Goal: Communication & Community: Answer question/provide support

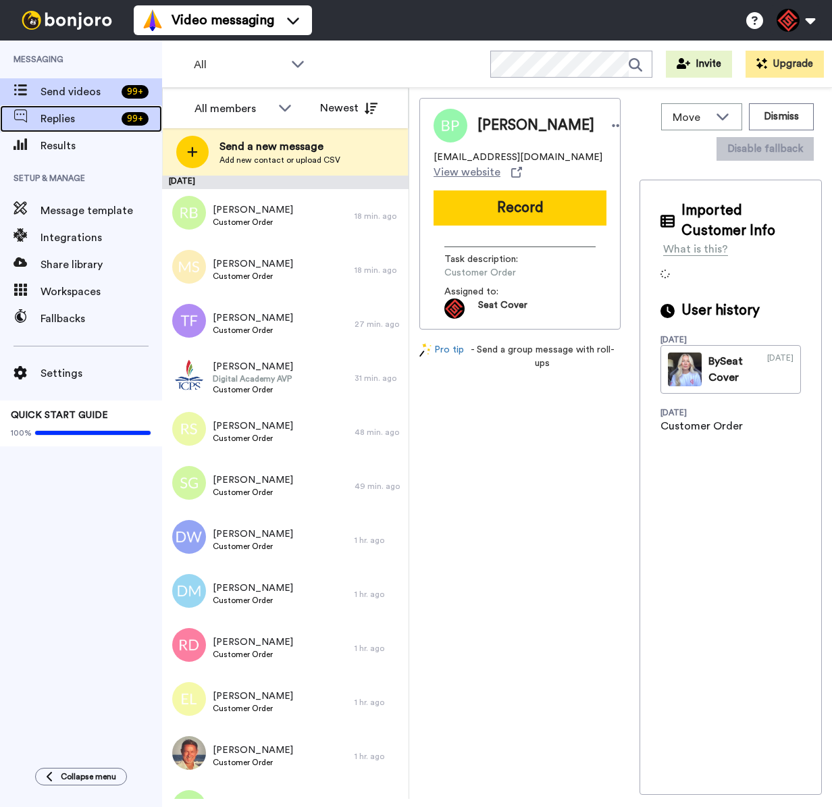
click at [111, 128] on div "Replies 99 +" at bounding box center [81, 118] width 162 height 27
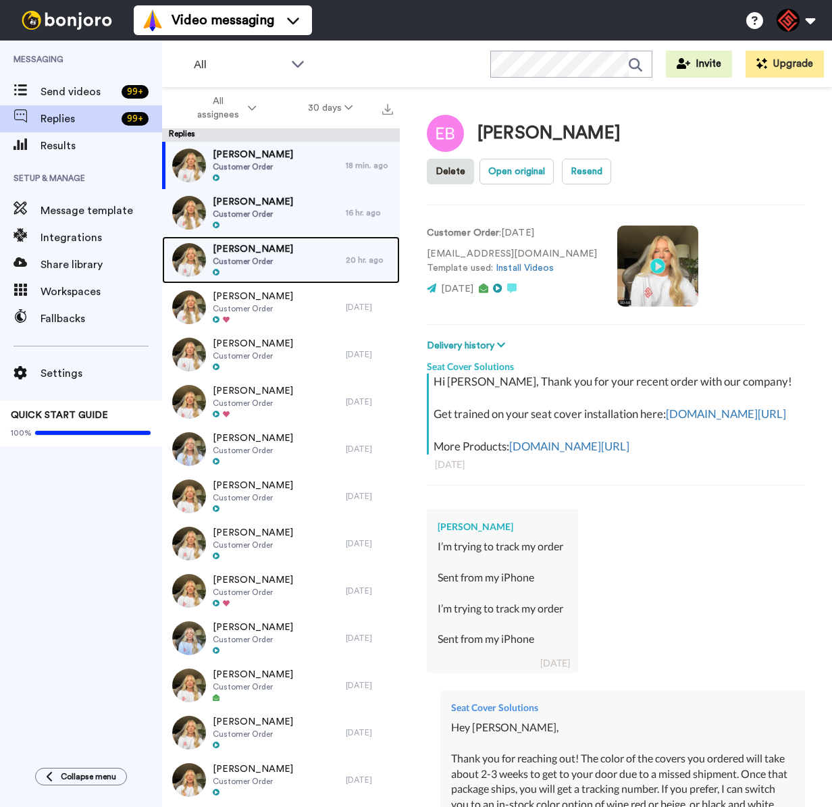
click at [283, 259] on div "[PERSON_NAME] Customer Order" at bounding box center [254, 259] width 184 height 47
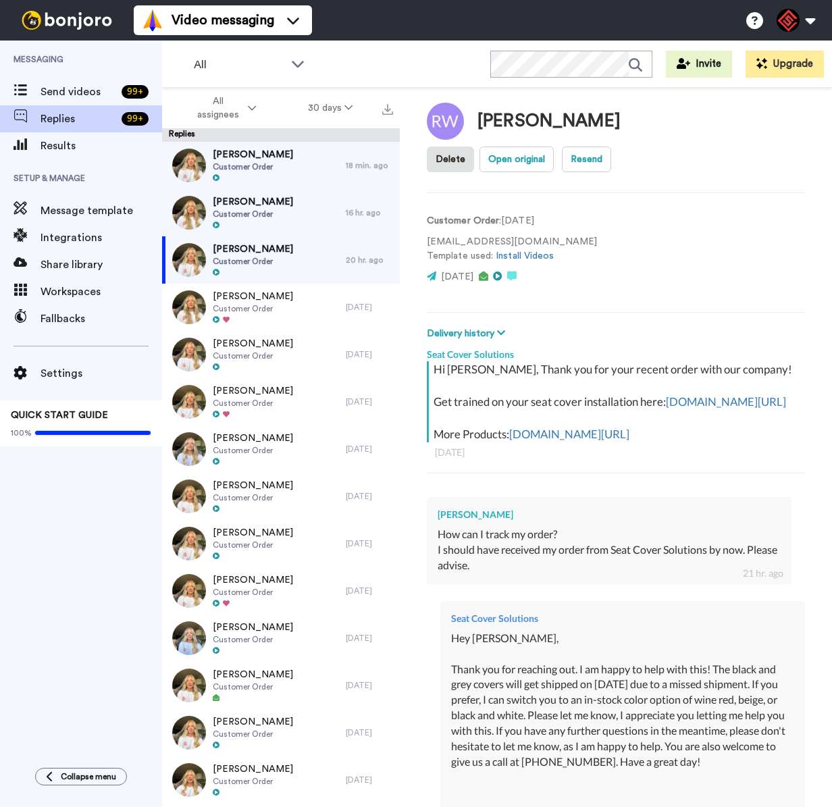
scroll to position [464, 0]
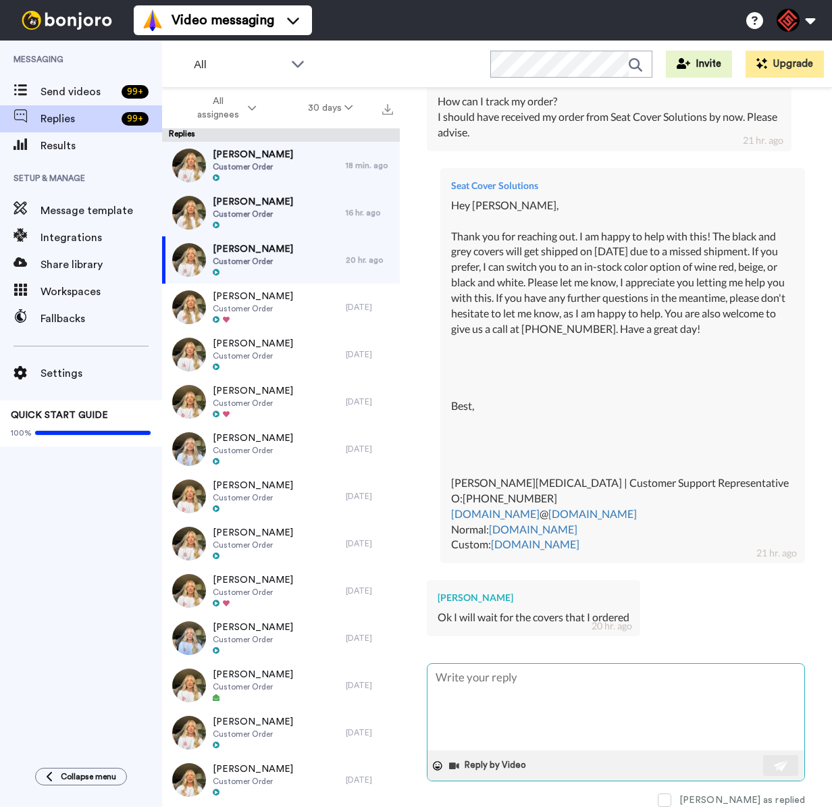
click at [563, 676] on textarea at bounding box center [616, 707] width 377 height 86
type textarea "x"
type textarea "H"
type textarea "x"
type textarea "He"
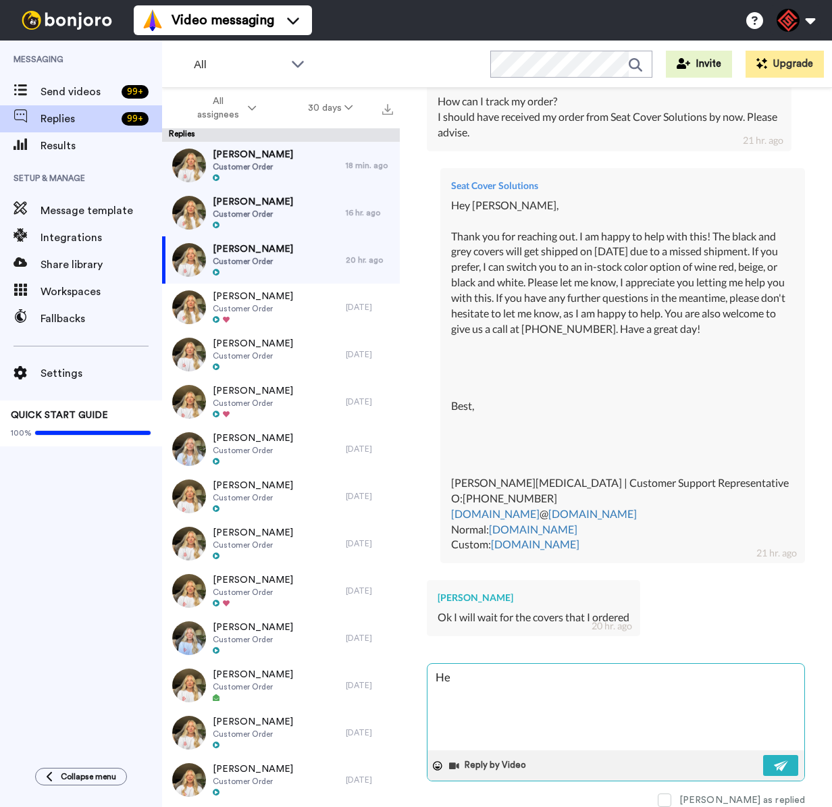
type textarea "x"
type textarea "Hey"
type textarea "x"
type textarea "Hey"
type textarea "x"
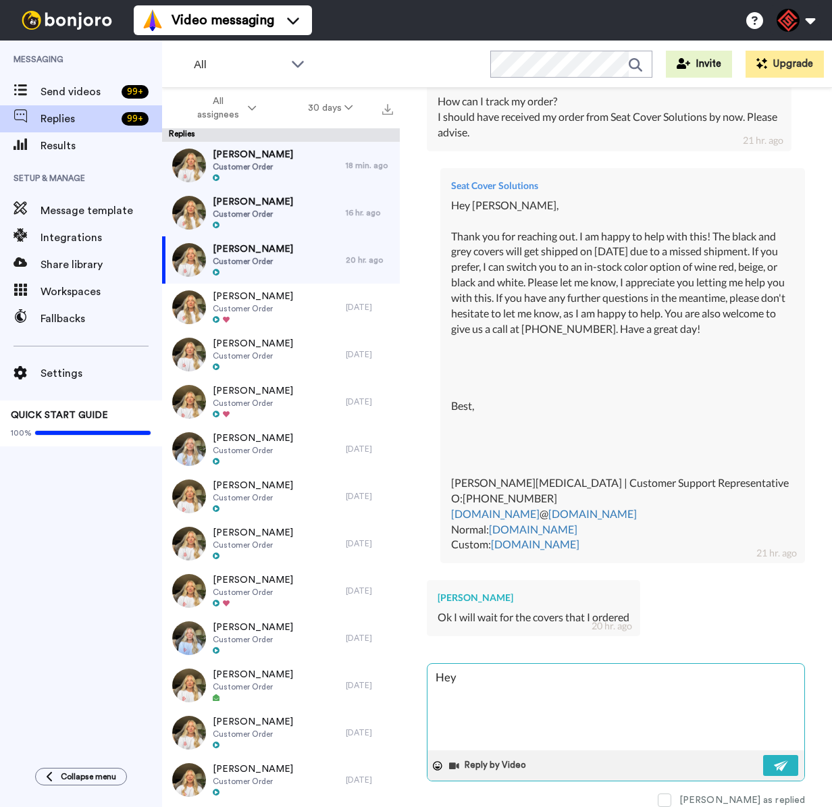
type textarea "Hey R"
type textarea "x"
type textarea "Hey Ro"
type textarea "x"
type textarea "Hey [PERSON_NAME]"
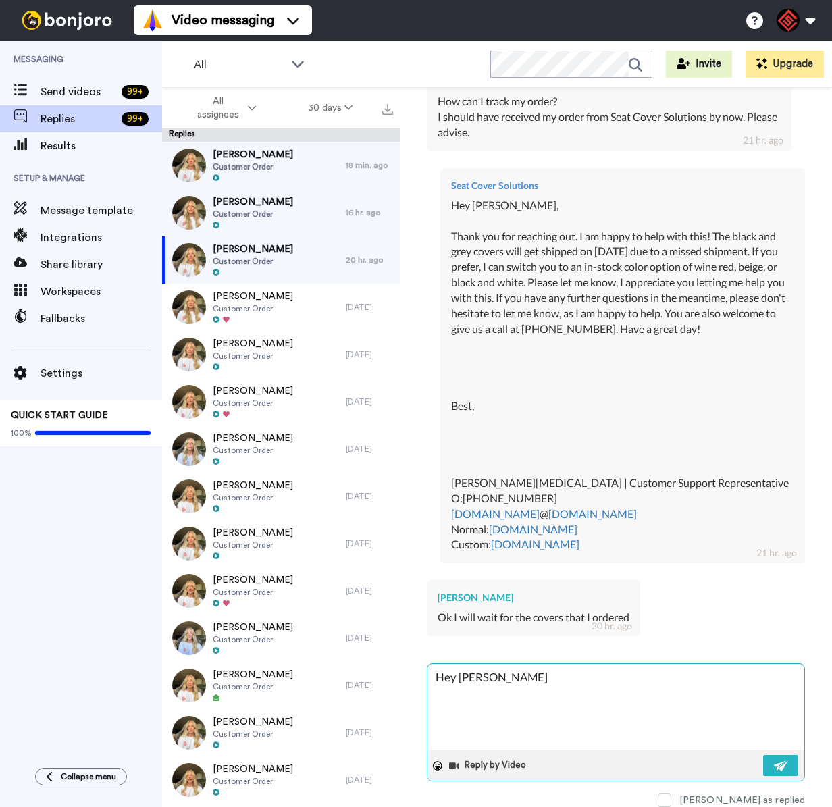
type textarea "x"
type textarea "Hey Rodn"
type textarea "x"
type textarea "Hey Rodne"
type textarea "x"
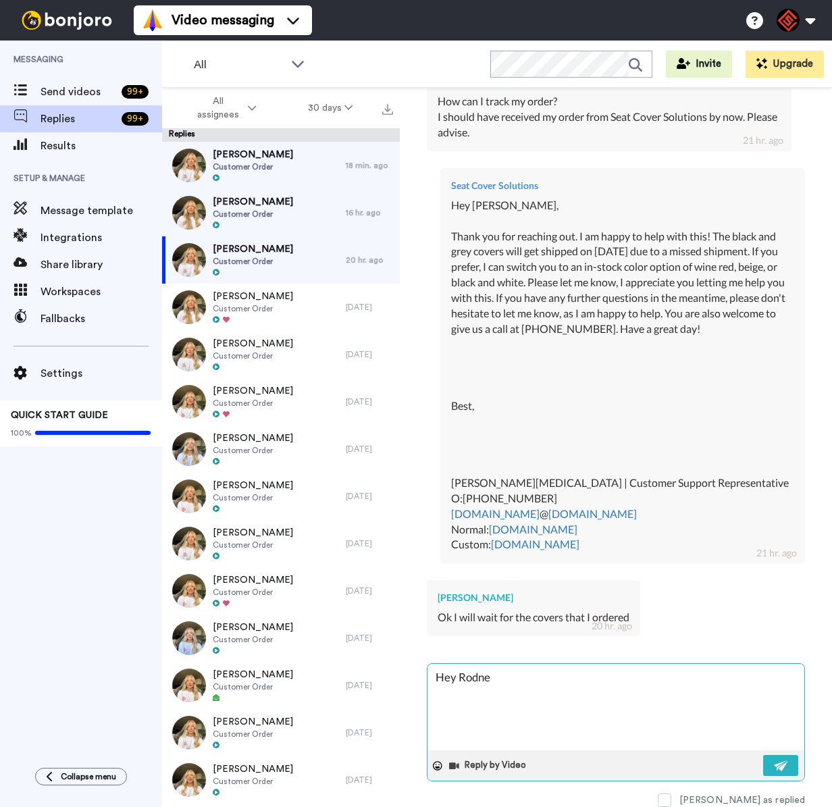
type textarea "Hey [PERSON_NAME]"
type textarea "x"
type textarea "Hey [PERSON_NAME],"
type textarea "x"
type textarea "Hey [PERSON_NAME],"
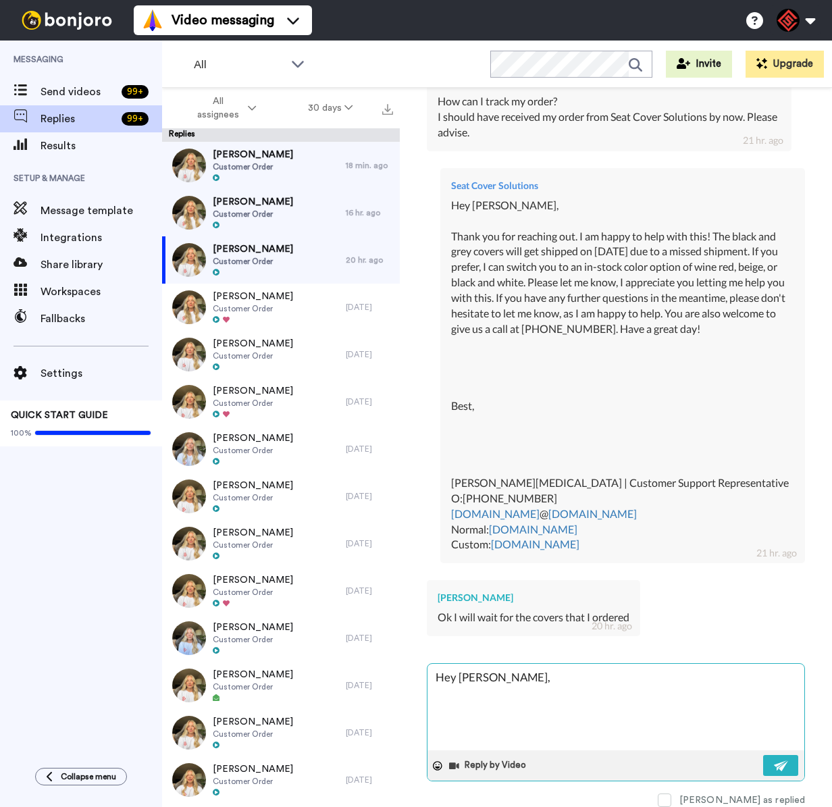
type textarea "x"
type textarea "Hey [PERSON_NAME], s"
type textarea "x"
type textarea "Hey [PERSON_NAME], so"
type textarea "x"
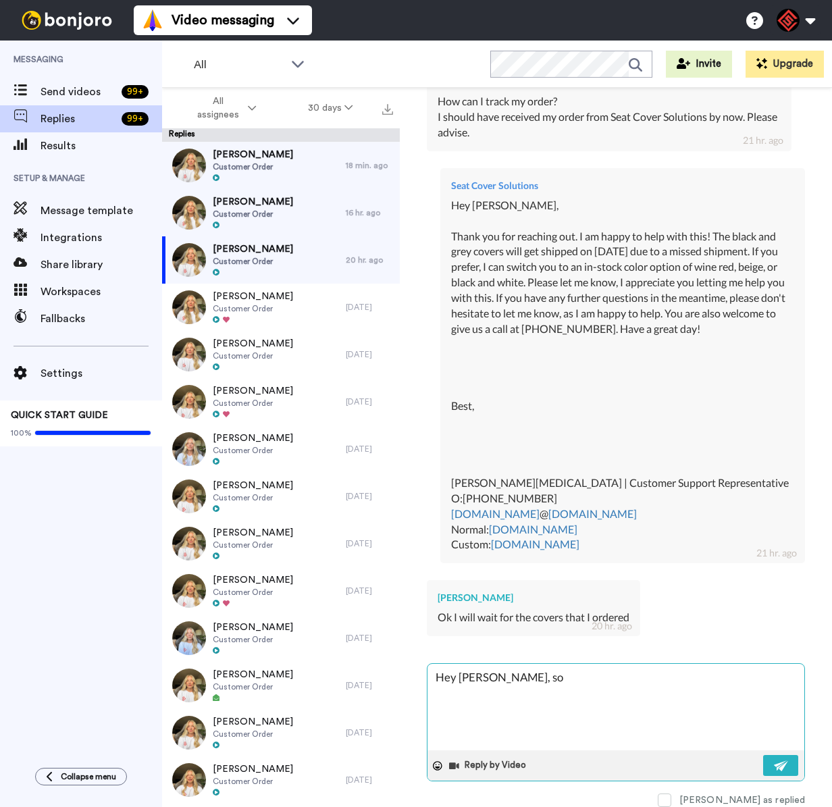
type textarea "Hey [PERSON_NAME], sou"
type textarea "x"
type textarea "Hey [PERSON_NAME], soun"
type textarea "x"
type textarea "Hey [PERSON_NAME], sound"
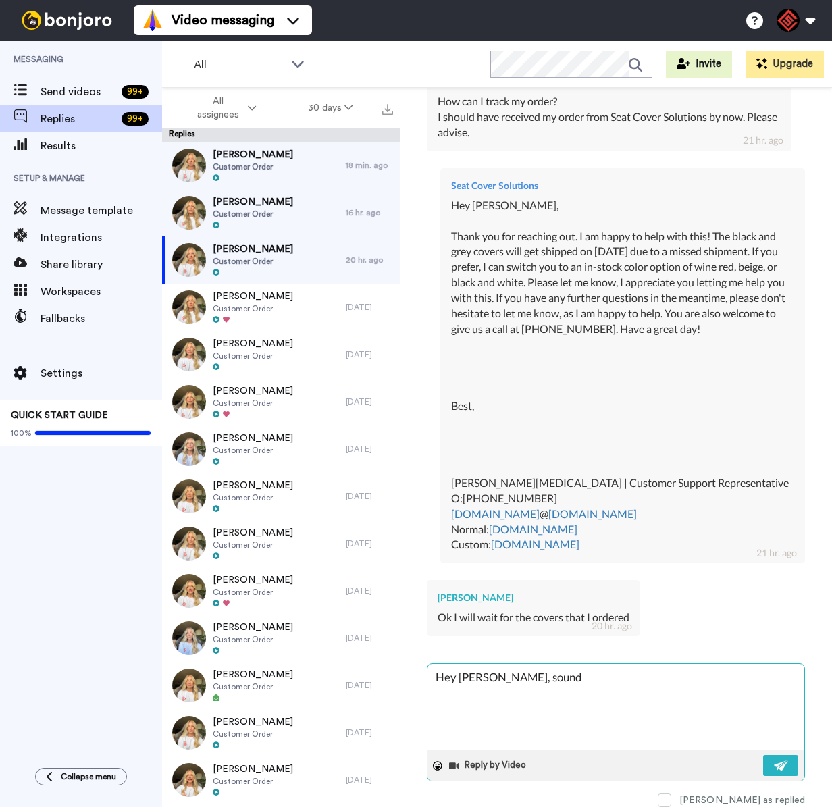
type textarea "x"
type textarea "Hey [PERSON_NAME], sound"
type textarea "x"
type textarea "Hey [PERSON_NAME], sound s"
type textarea "x"
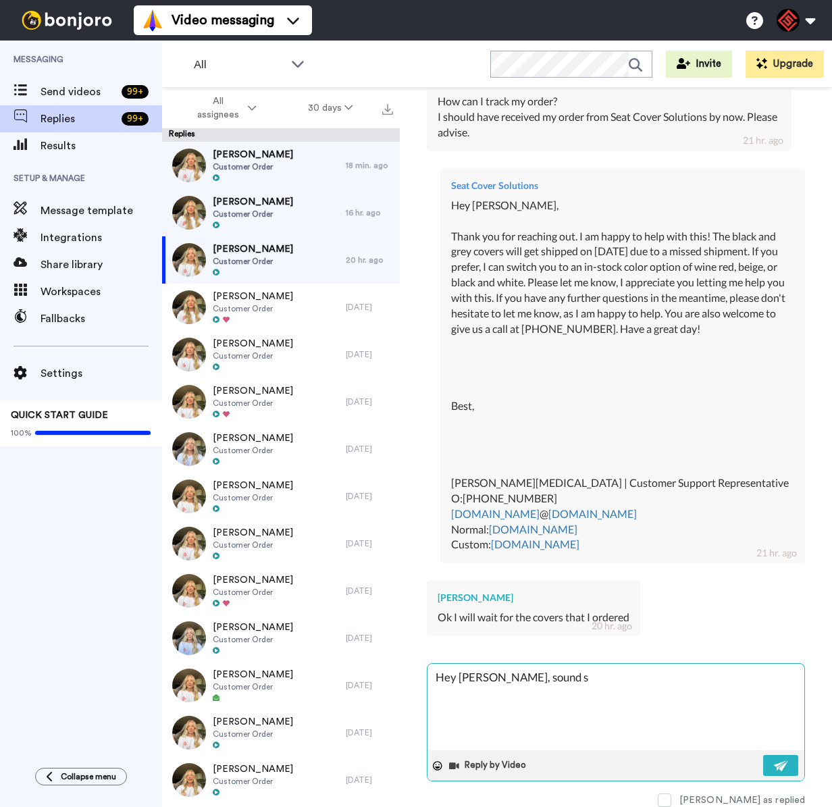
type textarea "Hey [PERSON_NAME], sound sg"
type textarea "x"
type textarea "Hey [PERSON_NAME], sound sgr"
type textarea "x"
type textarea "Hey [PERSON_NAME], sound sgre"
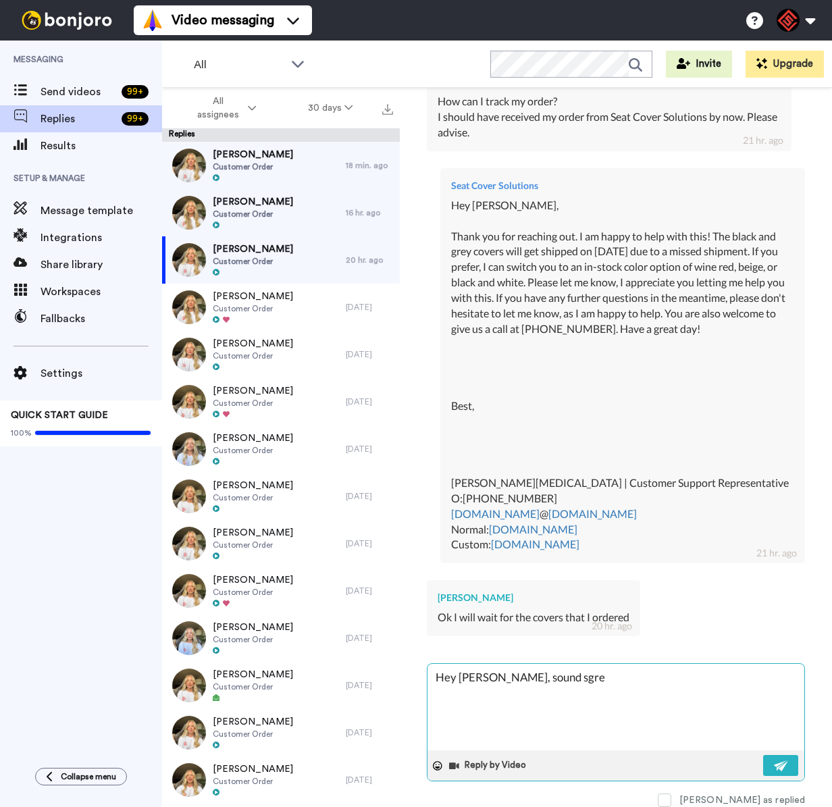
type textarea "x"
type textarea "Hey [PERSON_NAME], sound sgrea"
type textarea "x"
type textarea "Hey [PERSON_NAME], sound sgreat"
type textarea "x"
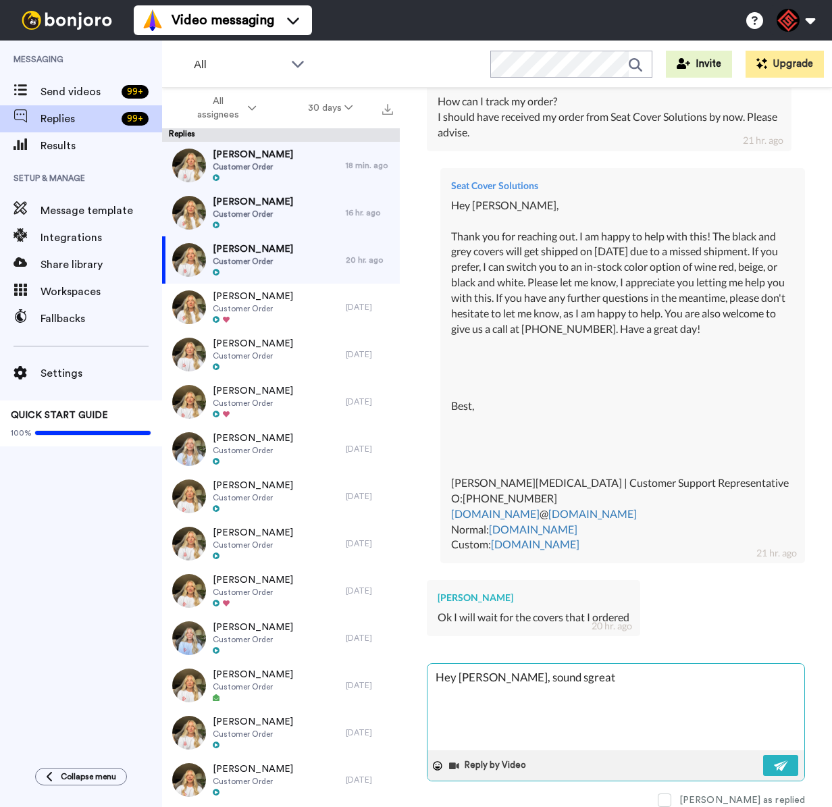
type textarea "Hey [PERSON_NAME], sound sgreat,"
type textarea "x"
type textarea "Hey [PERSON_NAME], sound sgreat,"
paste textarea "I appreciate you letting me help you with this. If you have any further questio…"
type textarea "x"
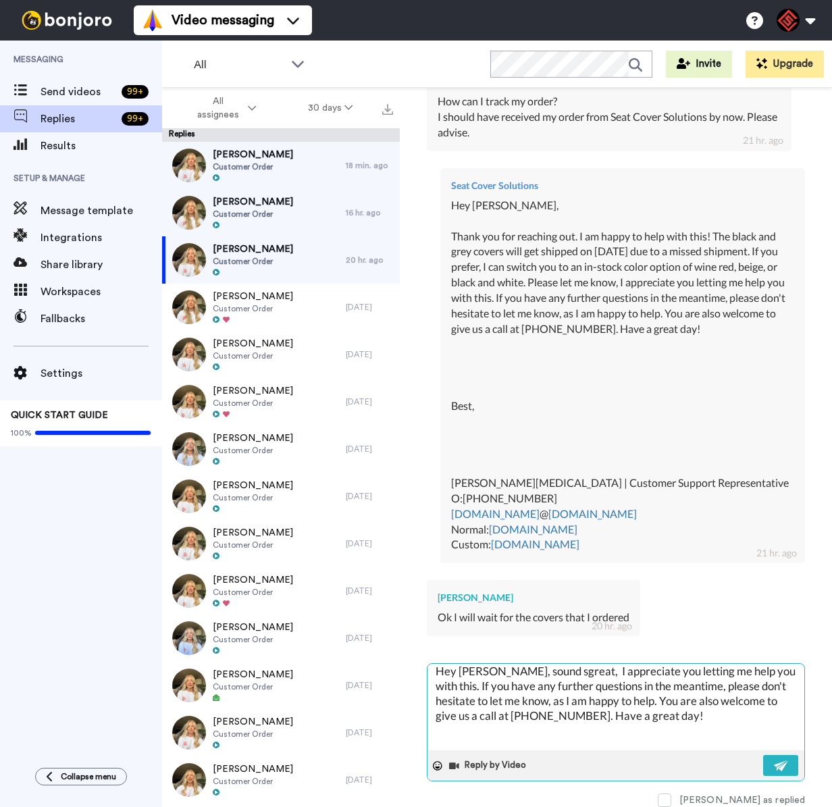
scroll to position [0, 0]
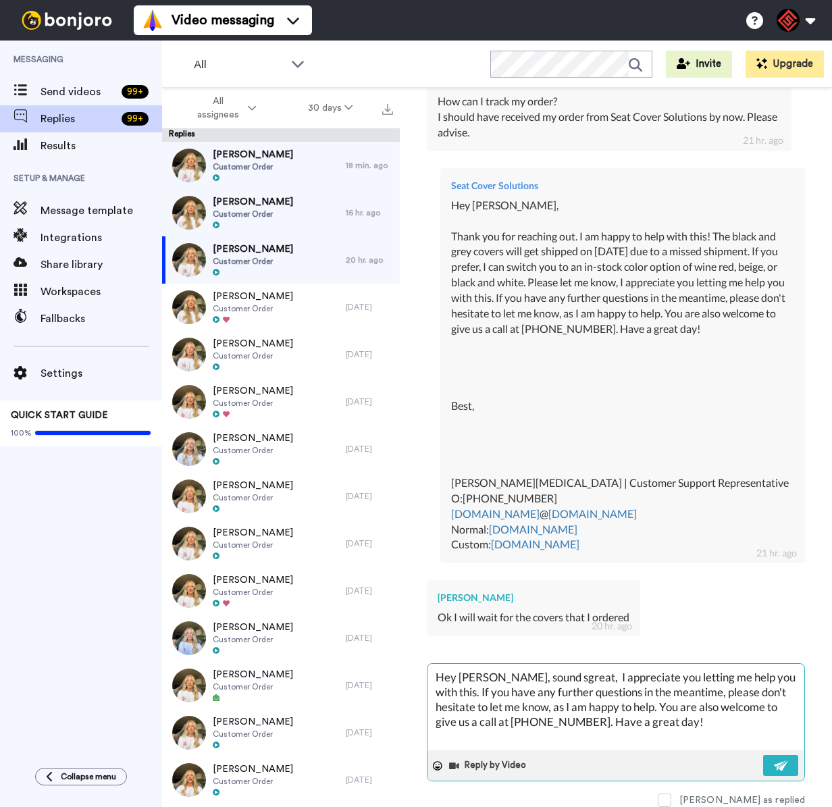
type textarea "Hey [PERSON_NAME], sound great, I appreciate you letting me help you with this.…"
click at [514, 670] on textarea "Hey [PERSON_NAME], sound great, I appreciate you letting me help you with this.…" at bounding box center [616, 707] width 377 height 86
click at [529, 672] on textarea "Hey [PERSON_NAME], sound great, I appreciate you letting me help you with this.…" at bounding box center [616, 707] width 377 height 86
type textarea "x"
type textarea "Hey [PERSON_NAME], sounds great, I appreciate you letting me help you with this…"
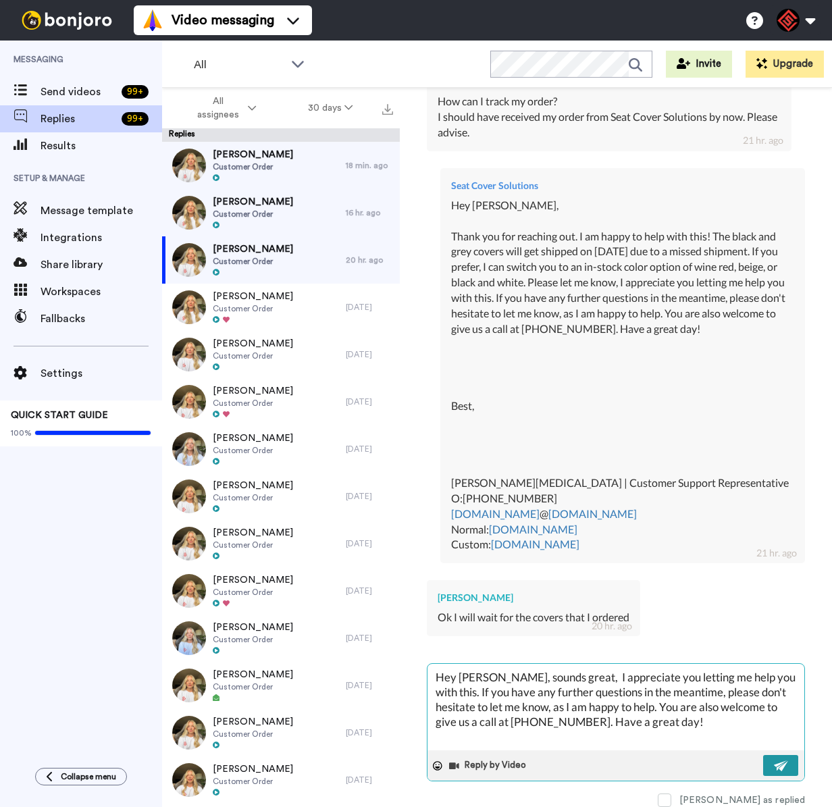
click at [763, 755] on button at bounding box center [780, 765] width 35 height 21
type textarea "x"
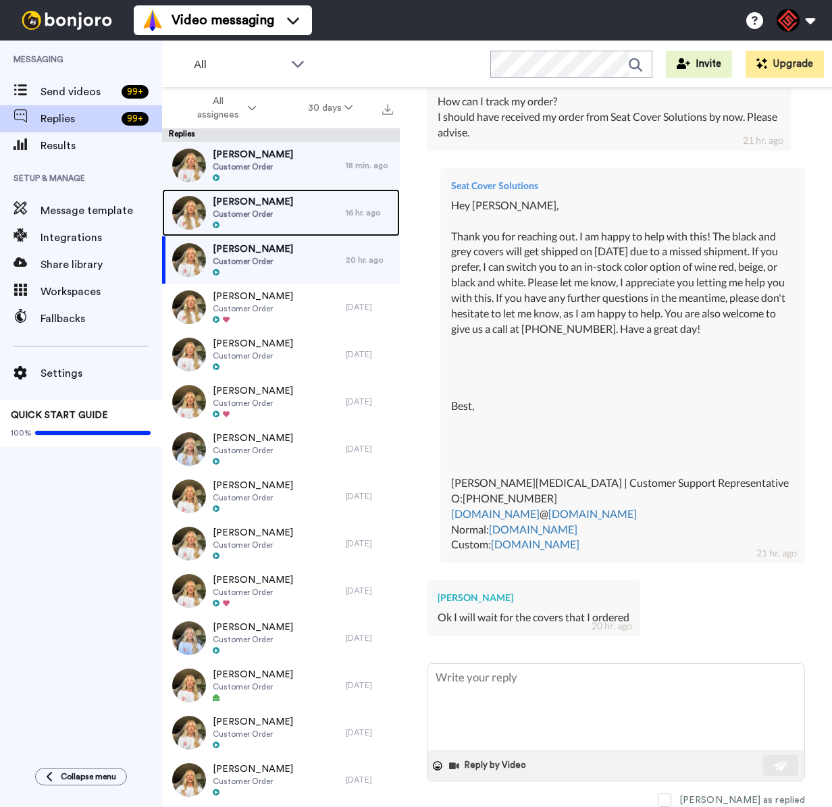
click at [268, 228] on div at bounding box center [253, 225] width 80 height 9
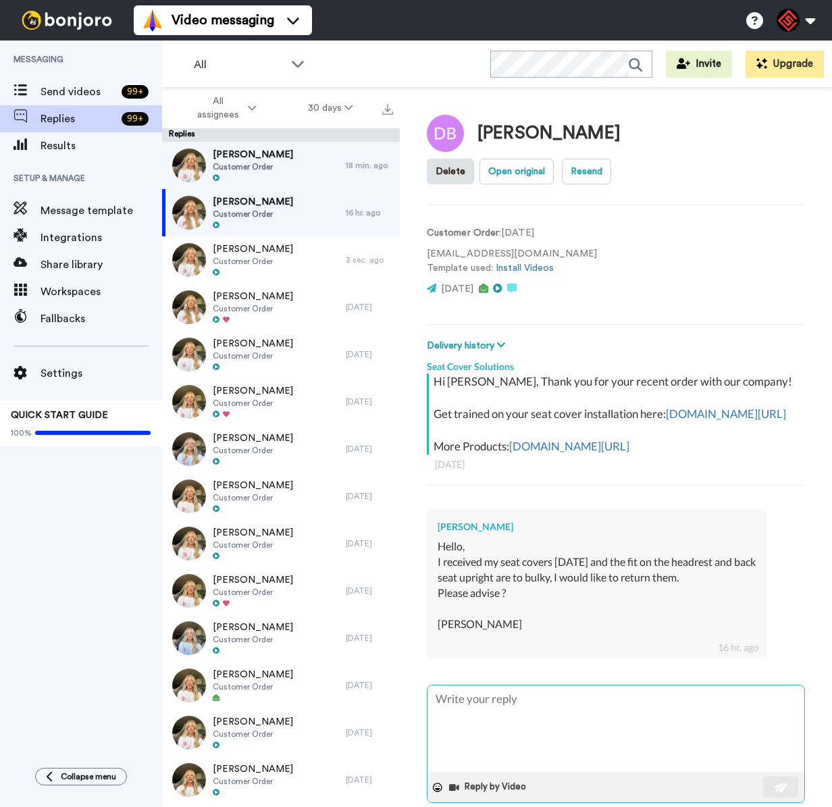
type textarea "x"
type textarea "H"
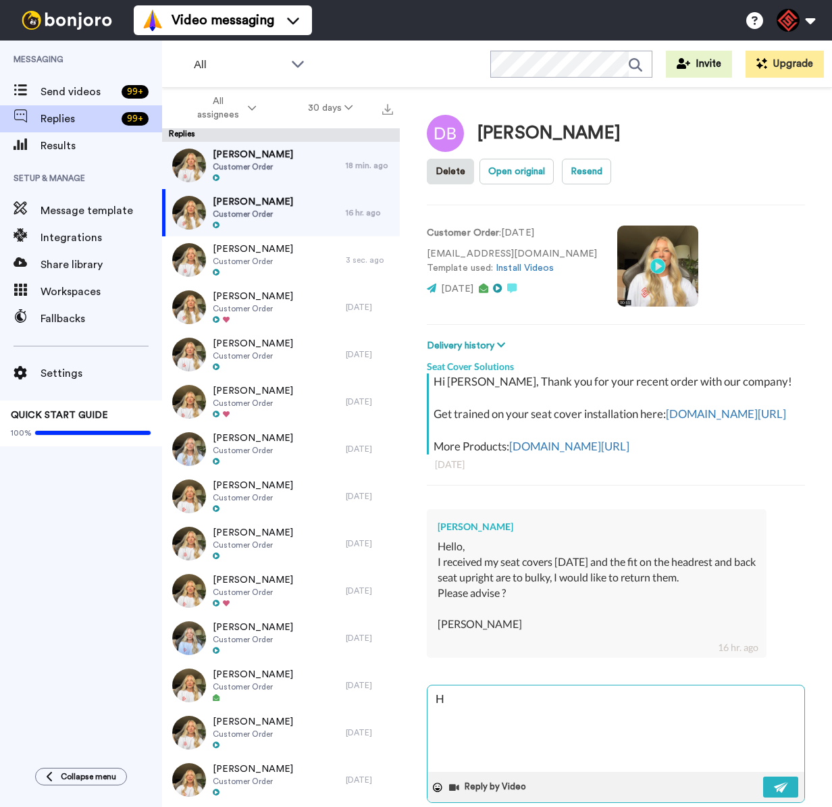
type textarea "x"
type textarea "He"
type textarea "x"
type textarea "Hey"
type textarea "x"
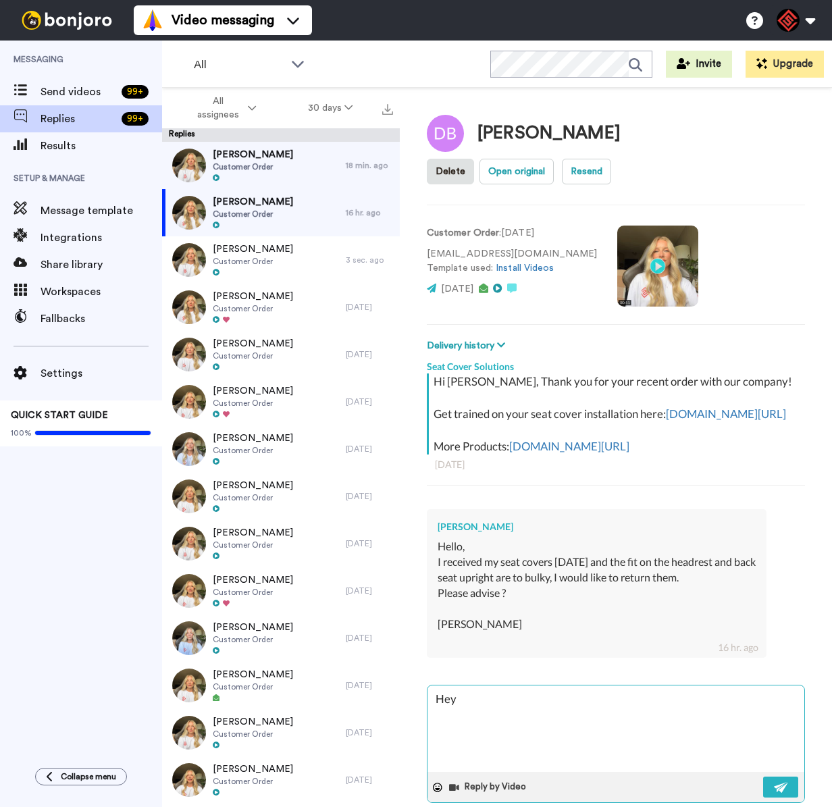
type textarea "Hey"
type textarea "x"
type textarea "Hey D"
type textarea "x"
type textarea "Hey Do"
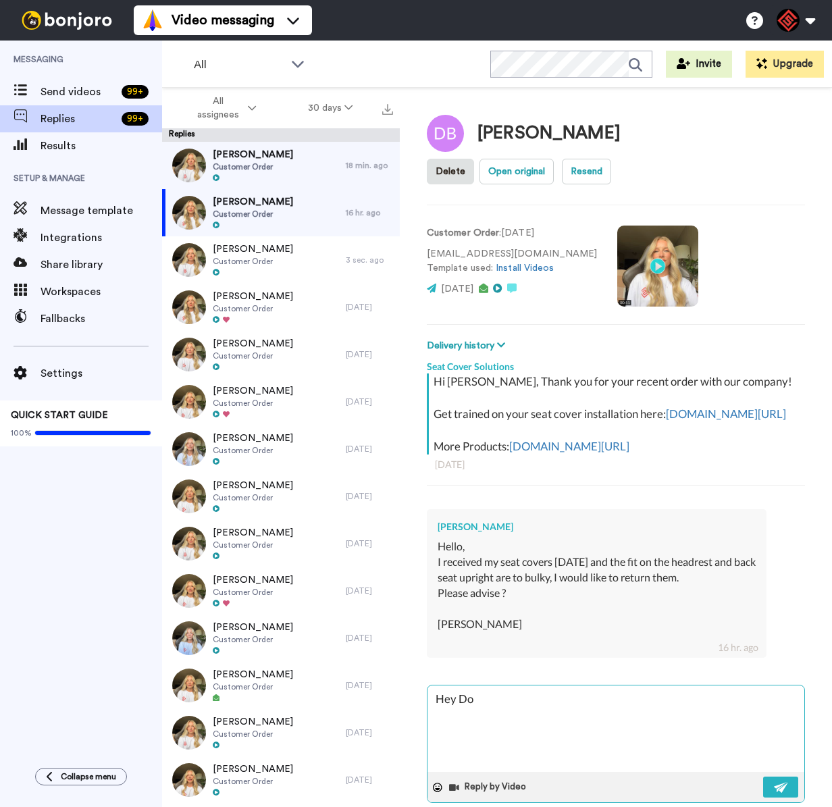
type textarea "x"
type textarea "Hey [PERSON_NAME]"
type textarea "x"
type textarea "Hey [PERSON_NAME]"
type textarea "x"
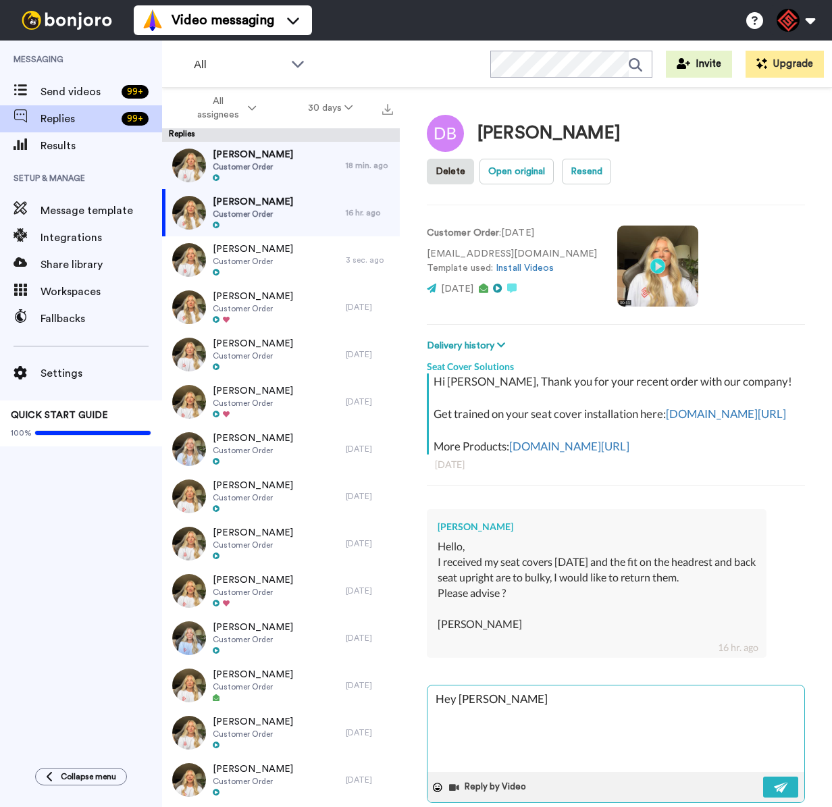
type textarea "Hey [PERSON_NAME]"
type textarea "x"
type textarea "Hey [PERSON_NAME]"
type textarea "x"
type textarea "Hey [PERSON_NAME],"
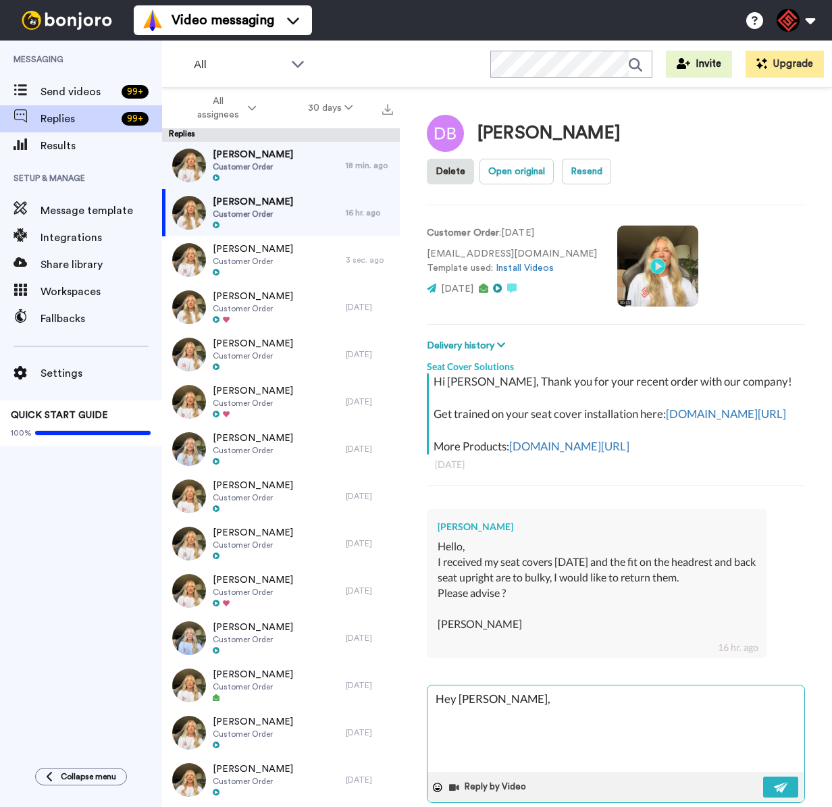
type textarea "x"
type textarea "Hey [PERSON_NAME],"
type textarea "x"
type textarea "Hey [PERSON_NAME],"
type textarea "x"
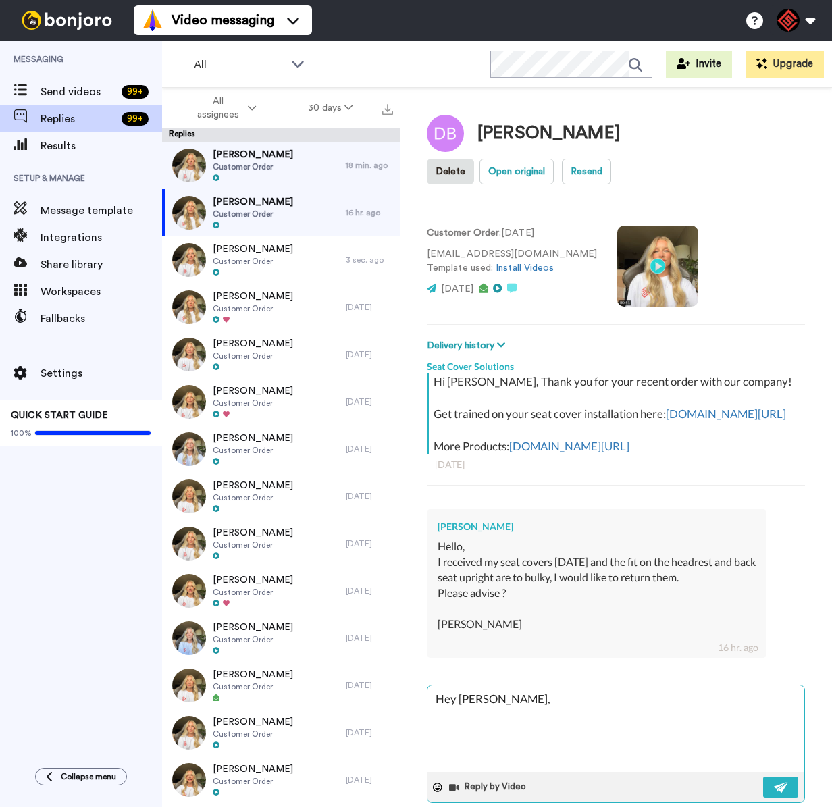
type textarea "Hey [PERSON_NAME],"
type textarea "x"
type textarea "Hey [PERSON_NAME], T"
type textarea "x"
type textarea "Hey [PERSON_NAME], Th"
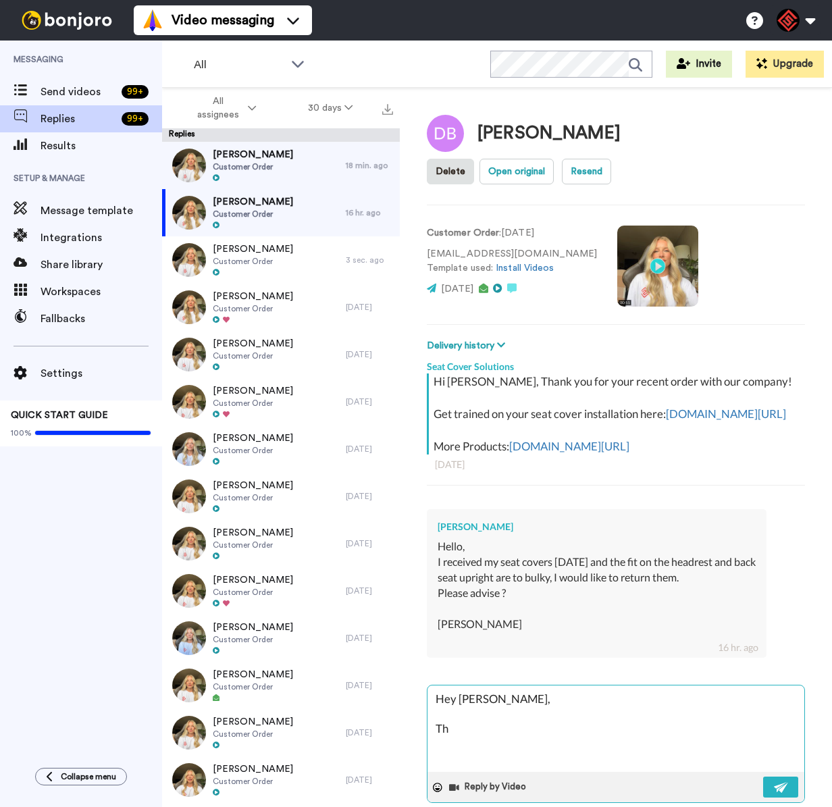
type textarea "x"
type textarea "Hey [PERSON_NAME], Tha"
type textarea "x"
type textarea "Hey [PERSON_NAME], Than"
type textarea "x"
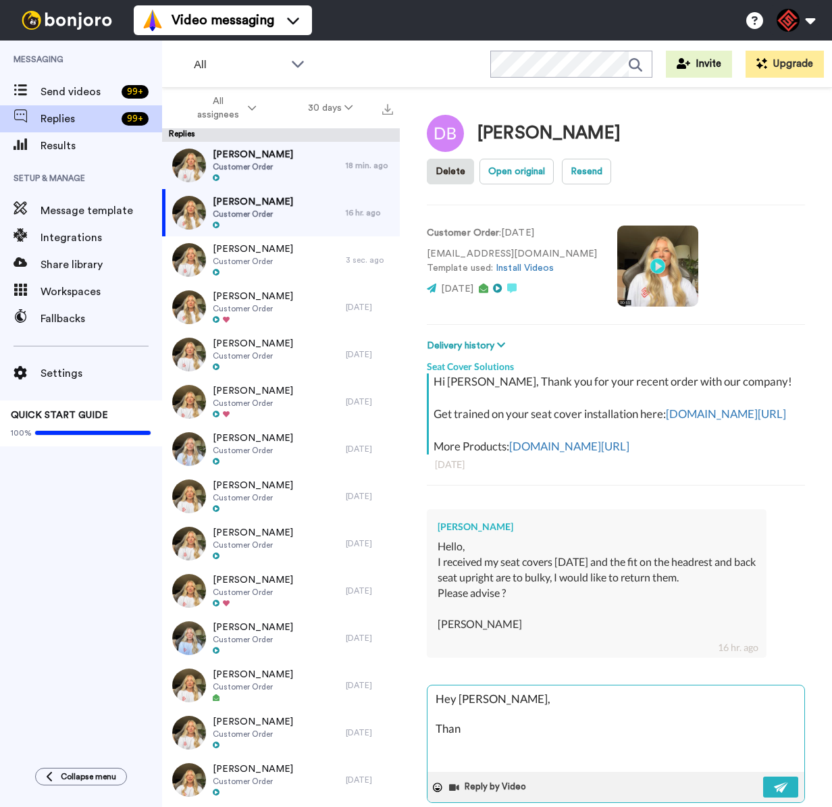
type textarea "Hey [PERSON_NAME], Thank"
type textarea "x"
type textarea "Hey [PERSON_NAME], Thank"
type textarea "x"
type textarea "Hey [PERSON_NAME], Thank y"
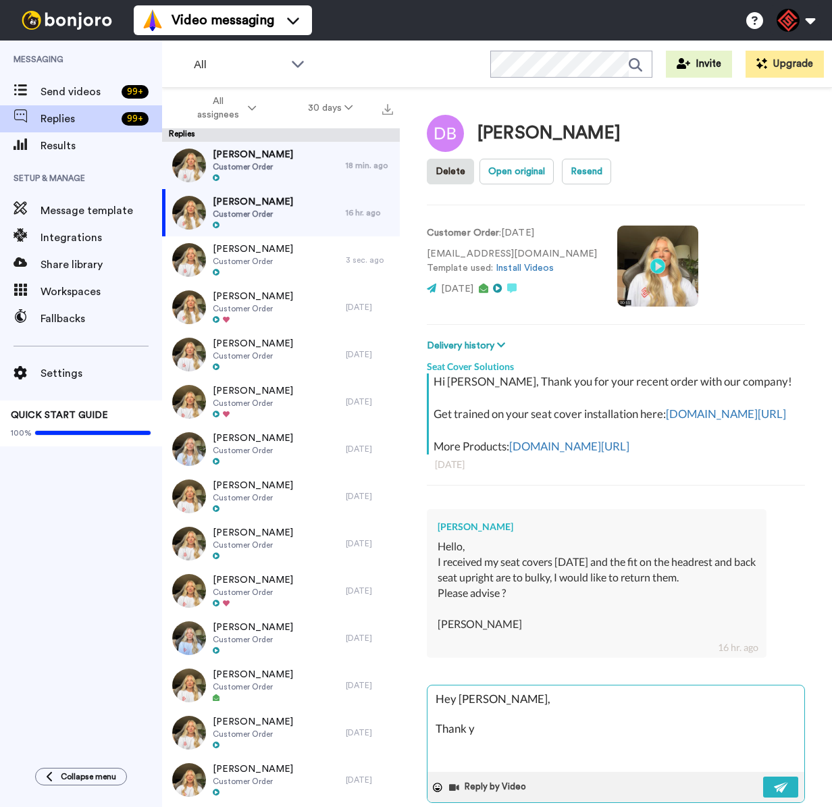
type textarea "x"
type textarea "Hey [PERSON_NAME], Thank yo"
type textarea "x"
type textarea "Hey [PERSON_NAME], Thank you"
type textarea "x"
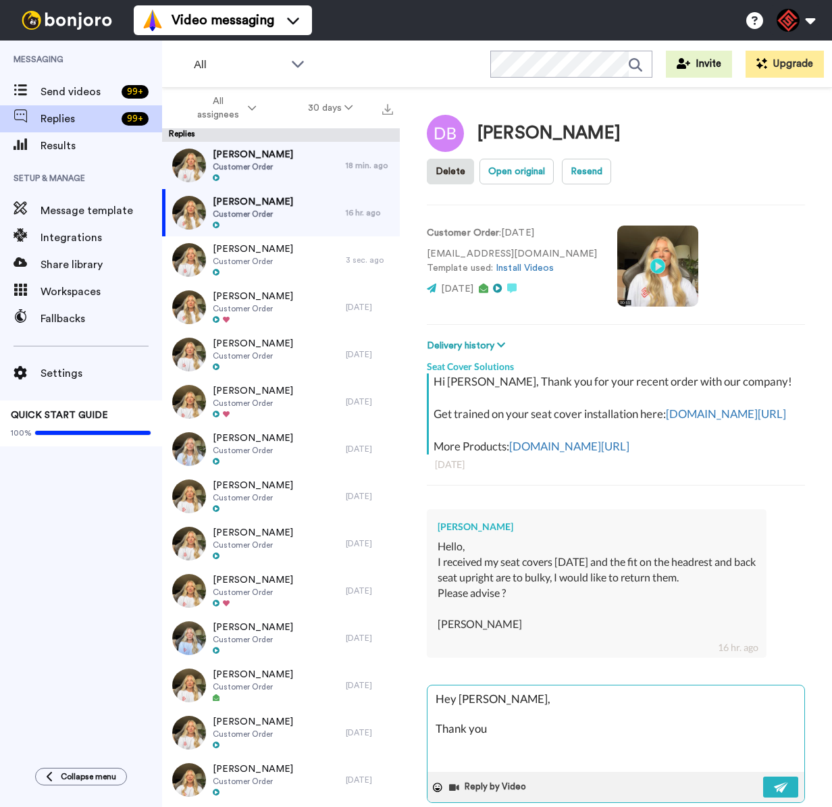
type textarea "Hey [PERSON_NAME], Thank you"
type textarea "x"
type textarea "Hey [PERSON_NAME], Thank you f"
type textarea "x"
type textarea "Hey [PERSON_NAME], Thank you fo"
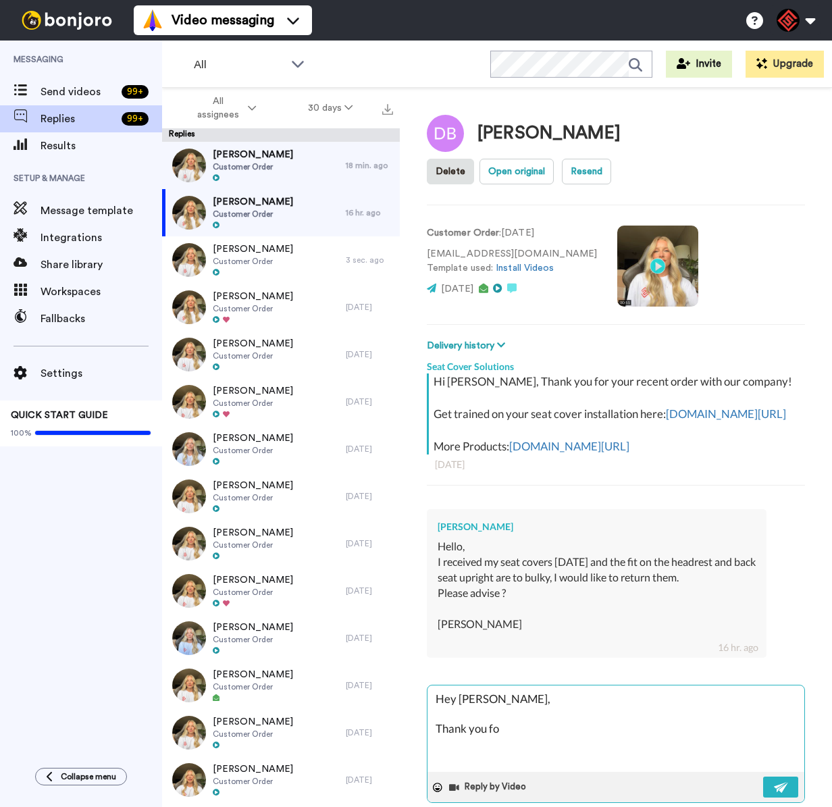
type textarea "x"
type textarea "Hey [PERSON_NAME], Thank you for"
type textarea "x"
type textarea "Hey [PERSON_NAME], Thank you for"
type textarea "x"
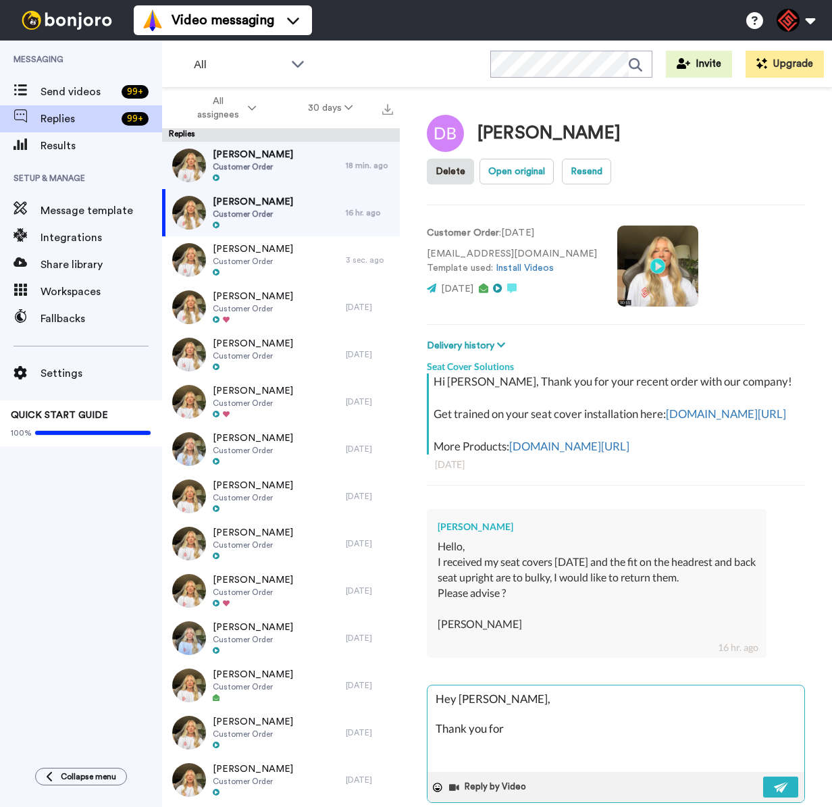
type textarea "Hey [PERSON_NAME], Thank you for r"
type textarea "x"
type textarea "Hey [PERSON_NAME], Thank you for re"
type textarea "x"
type textarea "Hey [PERSON_NAME], Thank you for [PERSON_NAME]"
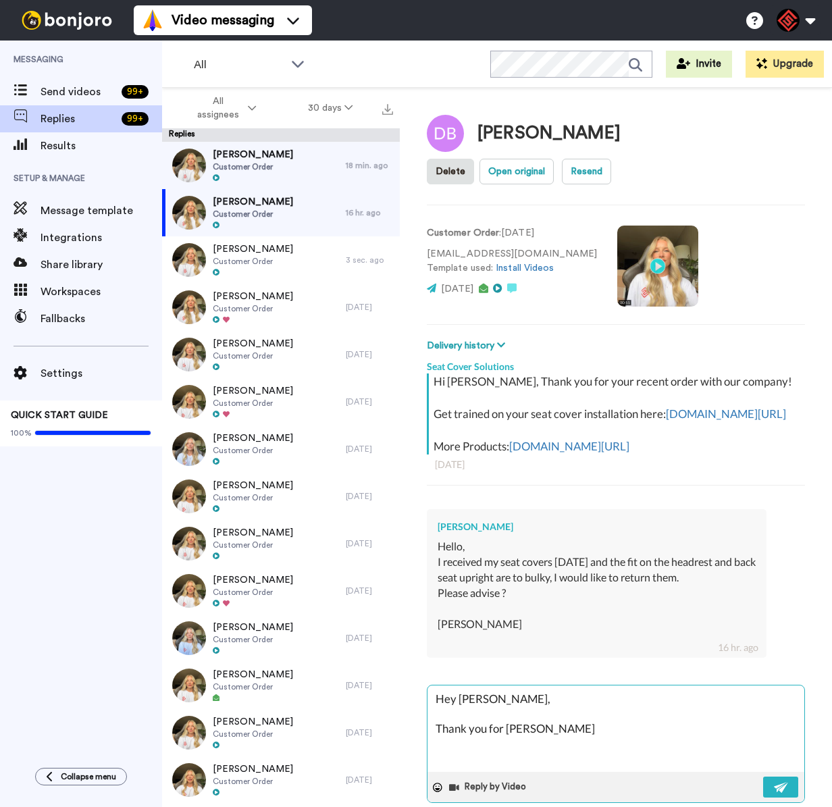
type textarea "x"
type textarea "Hey [PERSON_NAME], Thank you for reah"
type textarea "x"
type textarea "Hey [PERSON_NAME], Thank you for reahc"
type textarea "x"
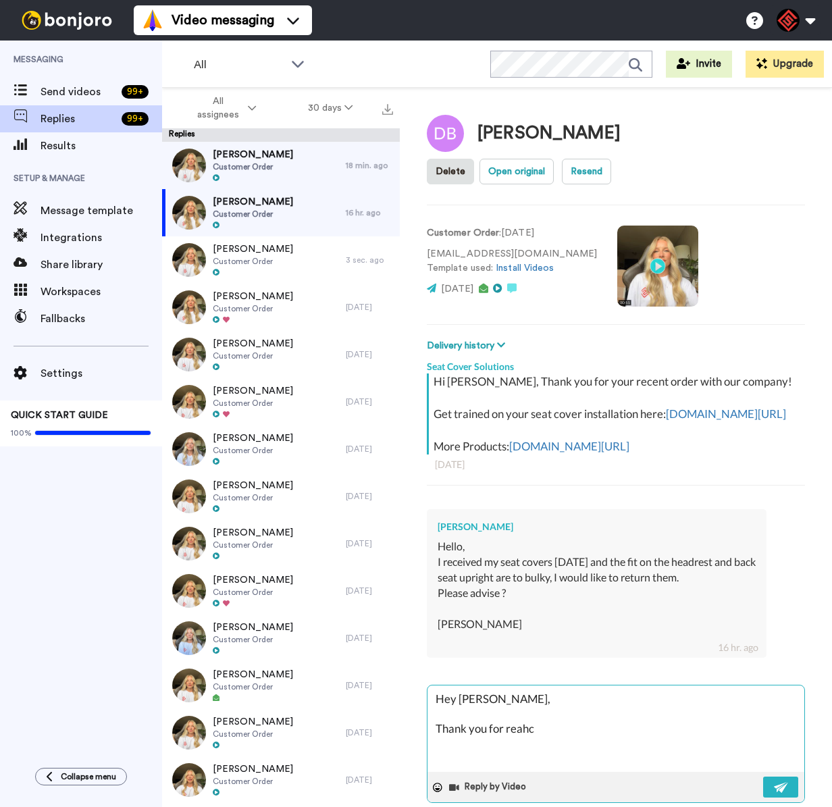
type textarea "Hey [PERSON_NAME], Thank you for reahci"
type textarea "x"
type textarea "Hey [PERSON_NAME], Thank you for reahcin"
type textarea "x"
type textarea "Hey [PERSON_NAME], Thank you for reahcing"
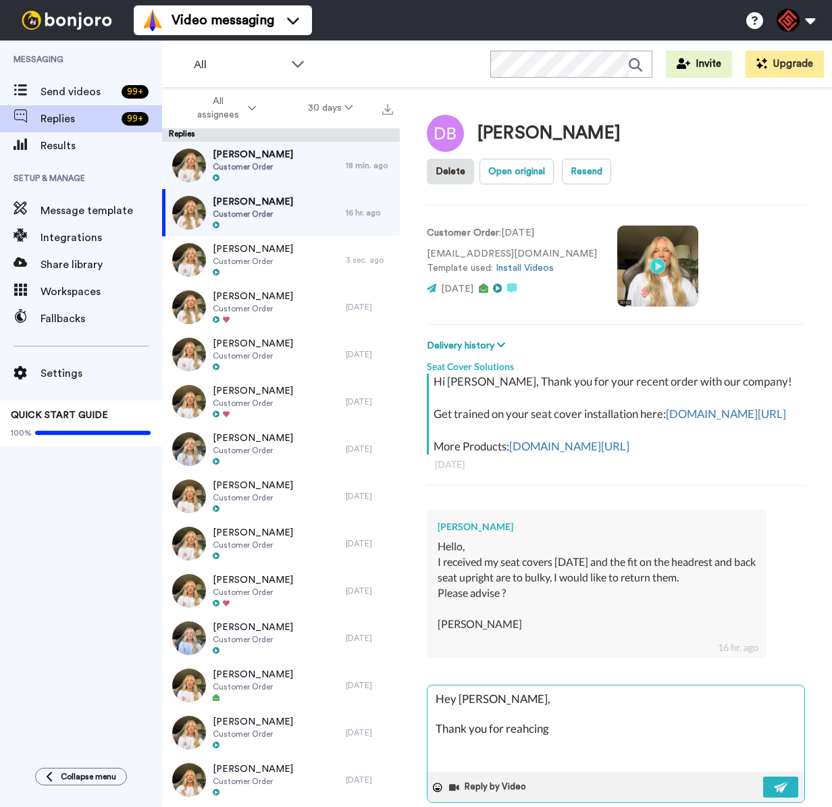
type textarea "x"
type textarea "Hey [PERSON_NAME], Thank you for reahcing"
type textarea "x"
type textarea "Hey [PERSON_NAME], Thank you for reahcing o"
type textarea "x"
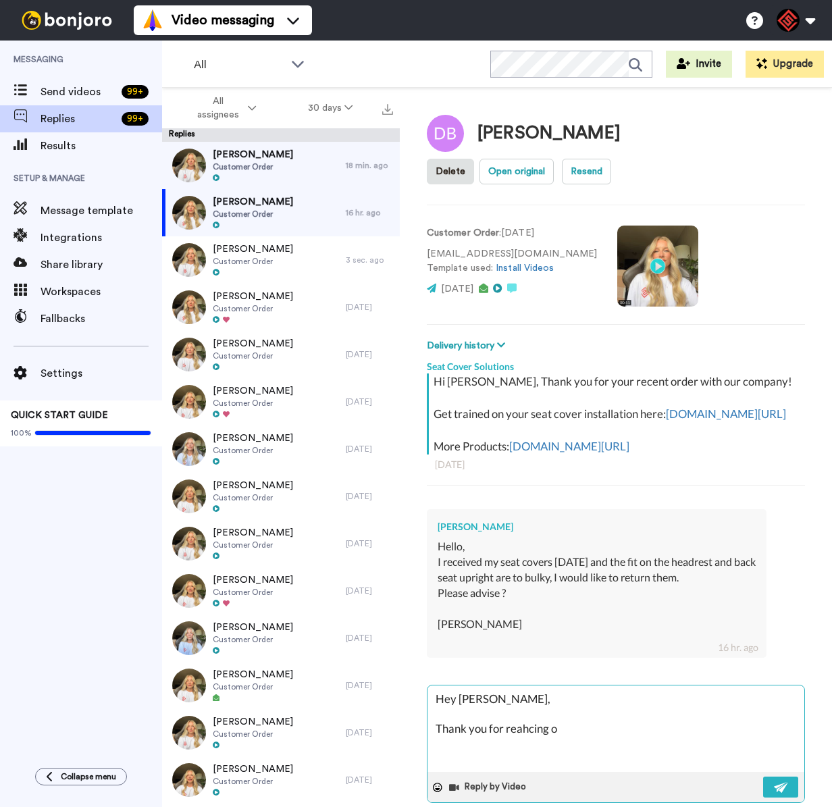
type textarea "Hey [PERSON_NAME], Thank you for reahcing ot"
type textarea "x"
type textarea "Hey [PERSON_NAME], Thank you for reahcing otu"
type textarea "x"
type textarea "Hey [PERSON_NAME], Thank you for reahcing otu!"
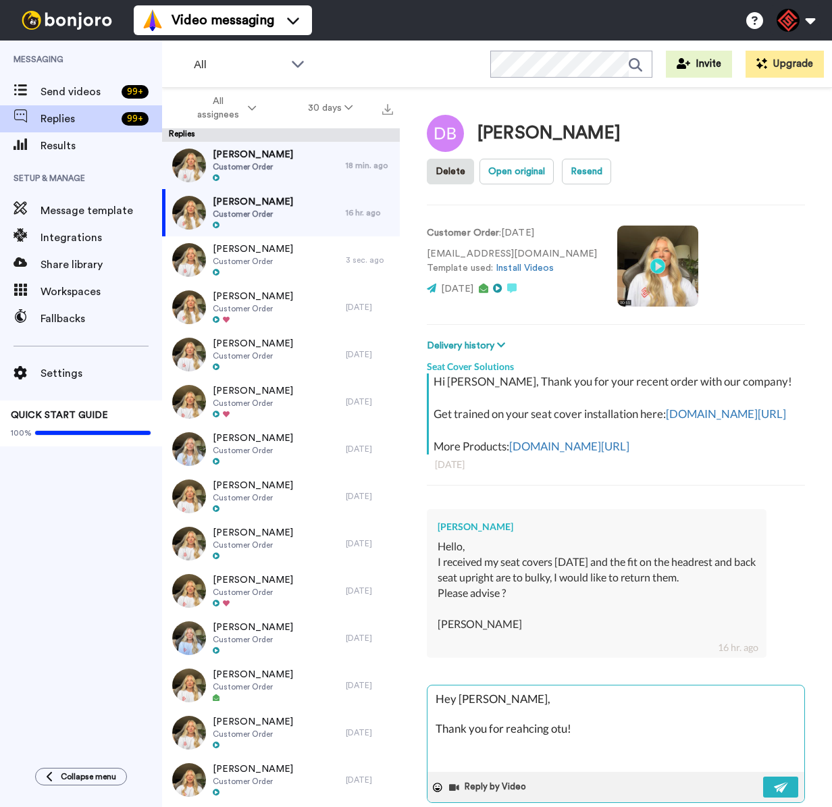
type textarea "x"
type textarea "Hey [PERSON_NAME], Thank you for reahcing otu!"
type textarea "x"
type textarea "Hey [PERSON_NAME], Thank you for reahcing otu! I"
type textarea "x"
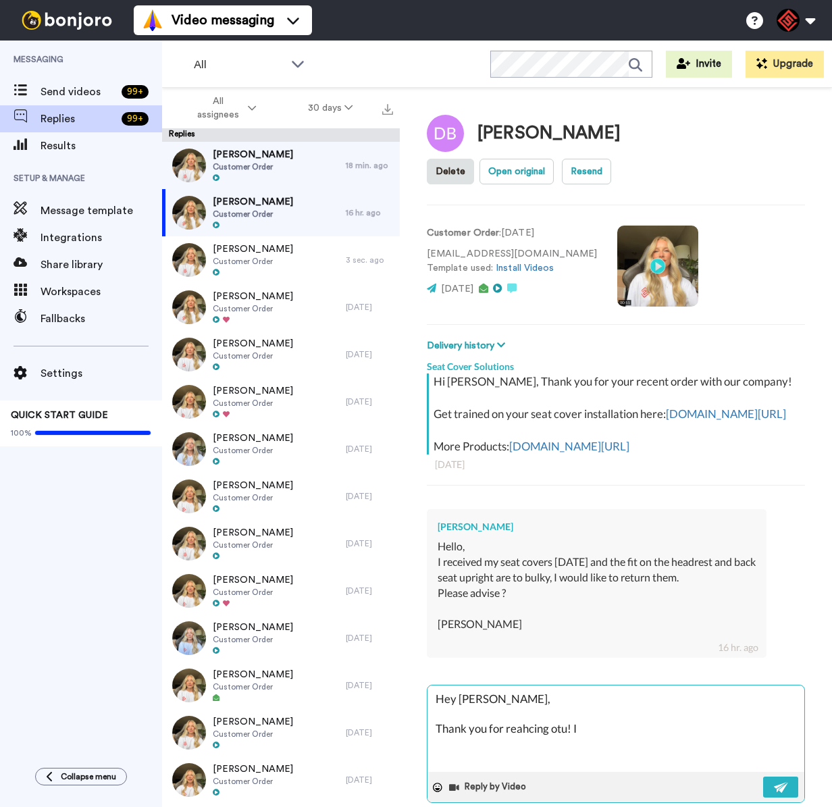
type textarea "Hey [PERSON_NAME], Thank you for reahcing otu! I"
type textarea "x"
type textarea "Hey [PERSON_NAME], Thank you for reahcing otu! I a"
type textarea "x"
type textarea "Hey [PERSON_NAME], Thank you for reahcing otu! I am"
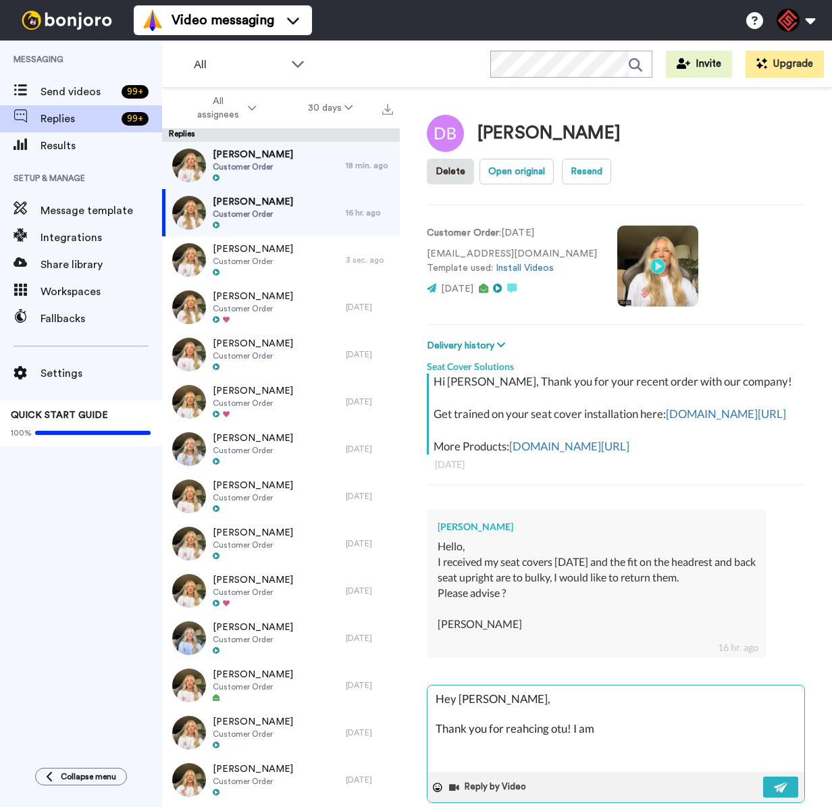
type textarea "x"
type textarea "Hey [PERSON_NAME], Thank you for reahcing otu! I am"
type textarea "x"
type textarea "Hey [PERSON_NAME], Thank you for reahcing otu! I am s"
type textarea "x"
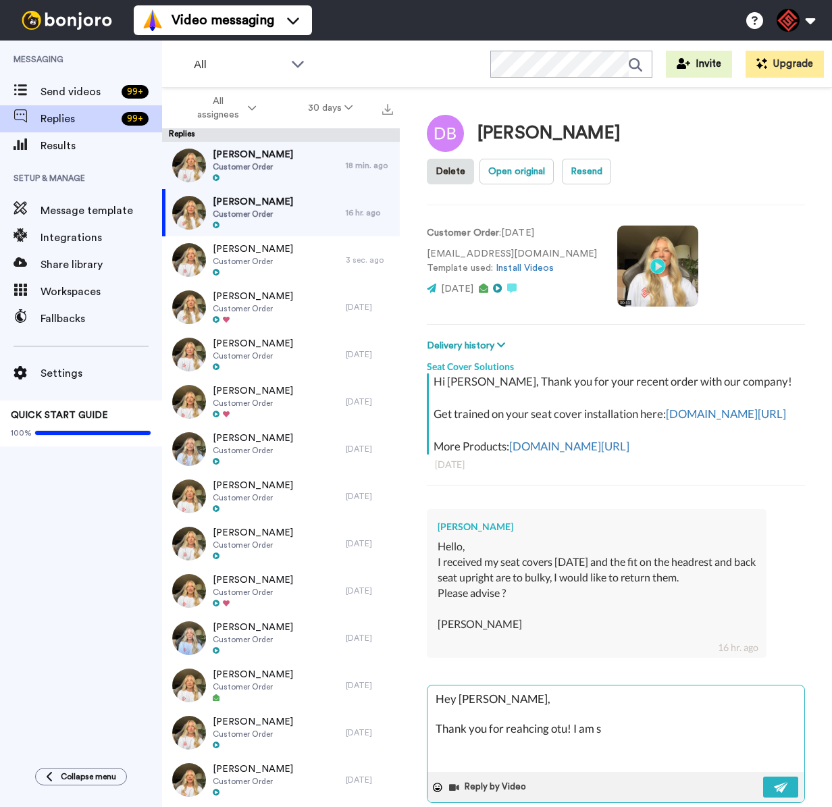
type textarea "Hey [PERSON_NAME], Thank you for reahcing otu! I am sr"
type textarea "x"
type textarea "Hey [PERSON_NAME], Thank you for reahcing otu! I am srr"
type textarea "x"
type textarea "Hey [PERSON_NAME], Thank you for reahcing otu! I am srry"
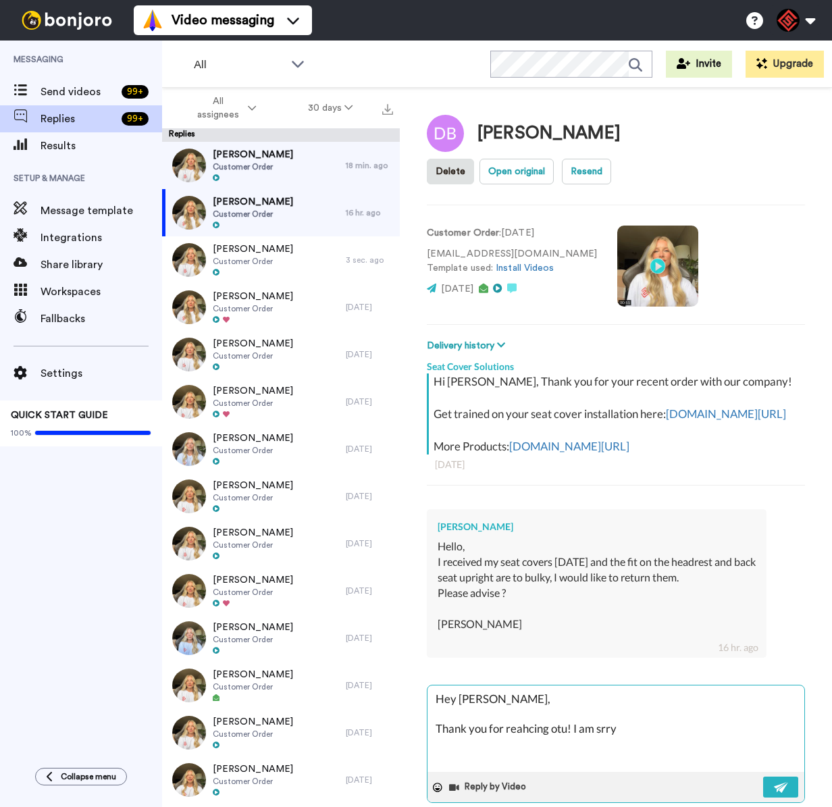
type textarea "x"
type textarea "Hey [PERSON_NAME], Thank you for reahcing otu! I am srry"
type textarea "x"
type textarea "Hey [PERSON_NAME], Thank you for reahcing otu! I am srry t"
type textarea "x"
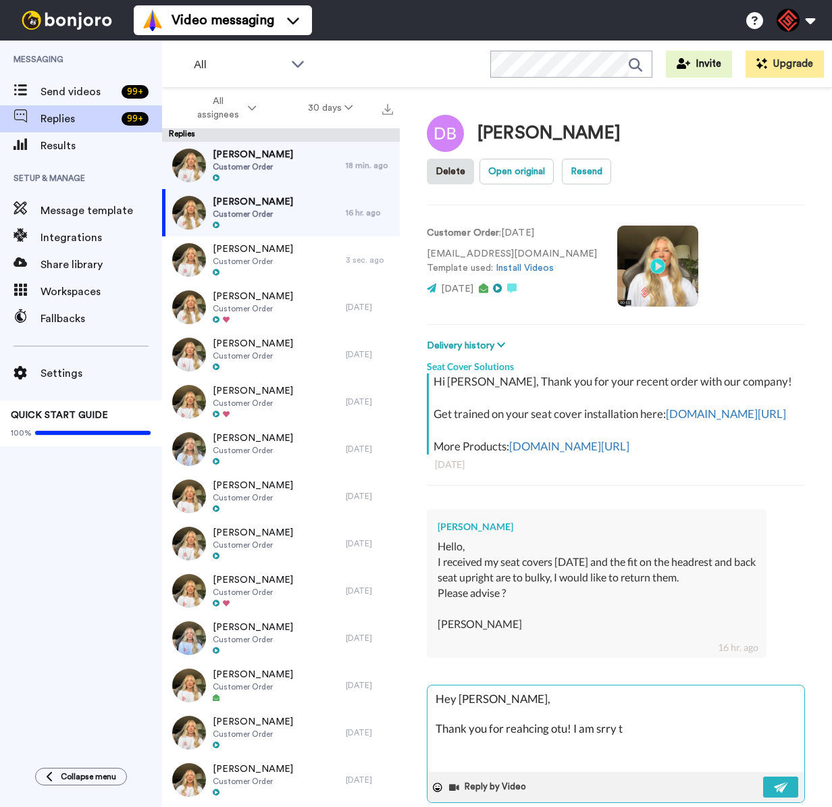
type textarea "Hey [PERSON_NAME], Thank you for reahcing otu! I am srry to"
type textarea "x"
type textarea "Hey [PERSON_NAME], Thank you for reahcing otu! I am srry to"
type textarea "x"
type textarea "Hey [PERSON_NAME], Thank you for reahcing otu! I am srry to h"
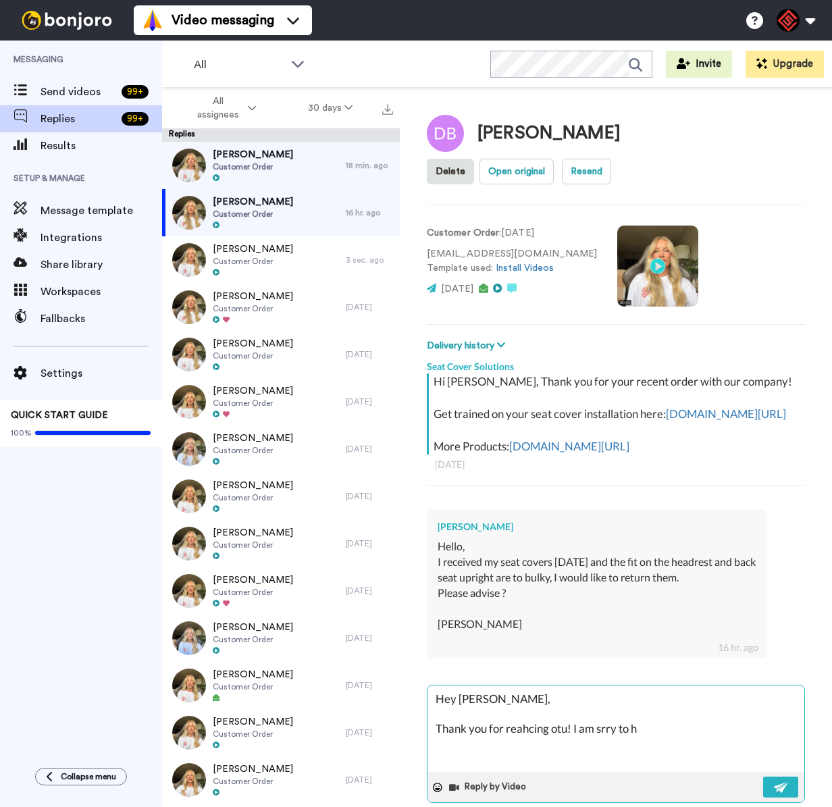
type textarea "x"
type textarea "Hey [PERSON_NAME], Thank you for reahcing otu! I am srry to he"
type textarea "x"
type textarea "Hey [PERSON_NAME], Thank you for reahcing otu! I am srry to hea"
type textarea "x"
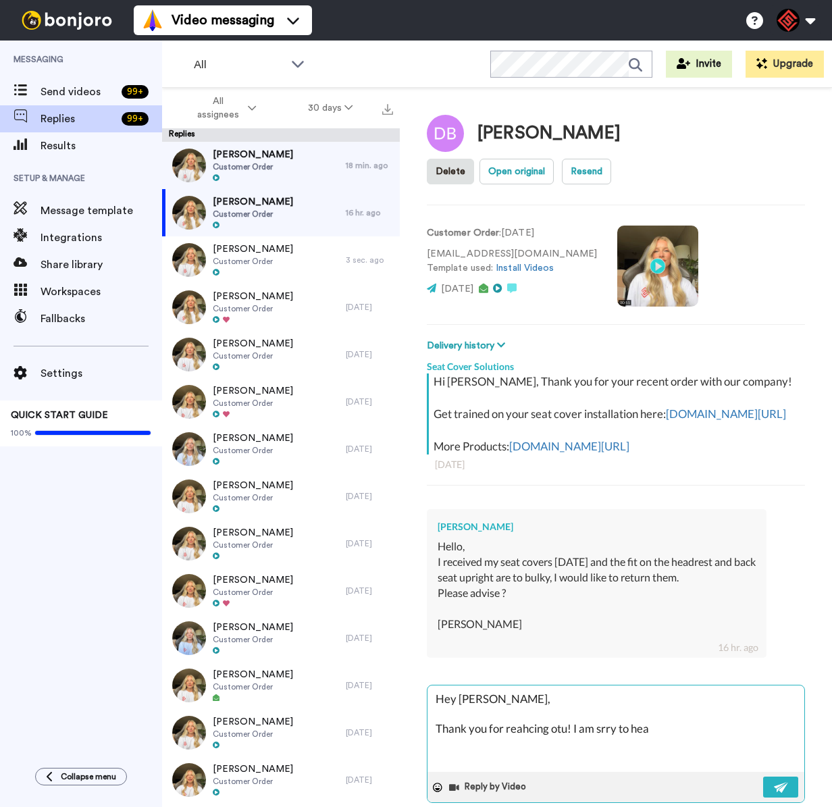
type textarea "Hey [PERSON_NAME], Thank you for reahcing otu! I am srry to hear"
type textarea "x"
type textarea "Hey [PERSON_NAME], Thank you for reahcing otu! I am srry to hear"
type textarea "x"
type textarea "Hey [PERSON_NAME], Thank you for reahcing otu! I am srry to hear b"
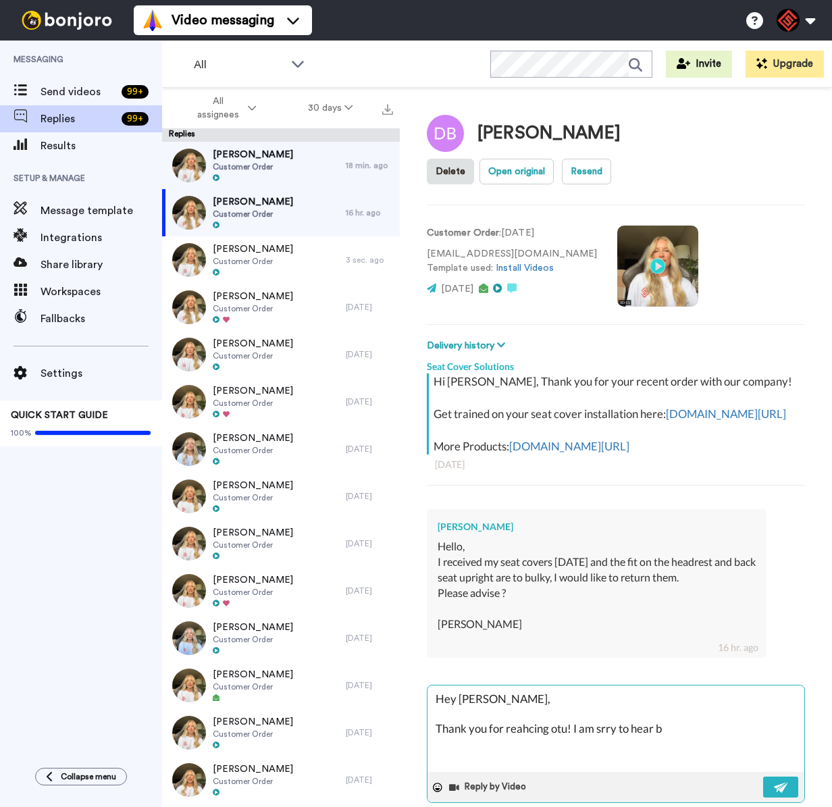
type textarea "x"
type textarea "Hey [PERSON_NAME], Thank you for reahcing otu! I am srry to hear bo"
type textarea "x"
type textarea "Hey [PERSON_NAME], Thank you for reahcing otu! I am srry to hear bou"
type textarea "x"
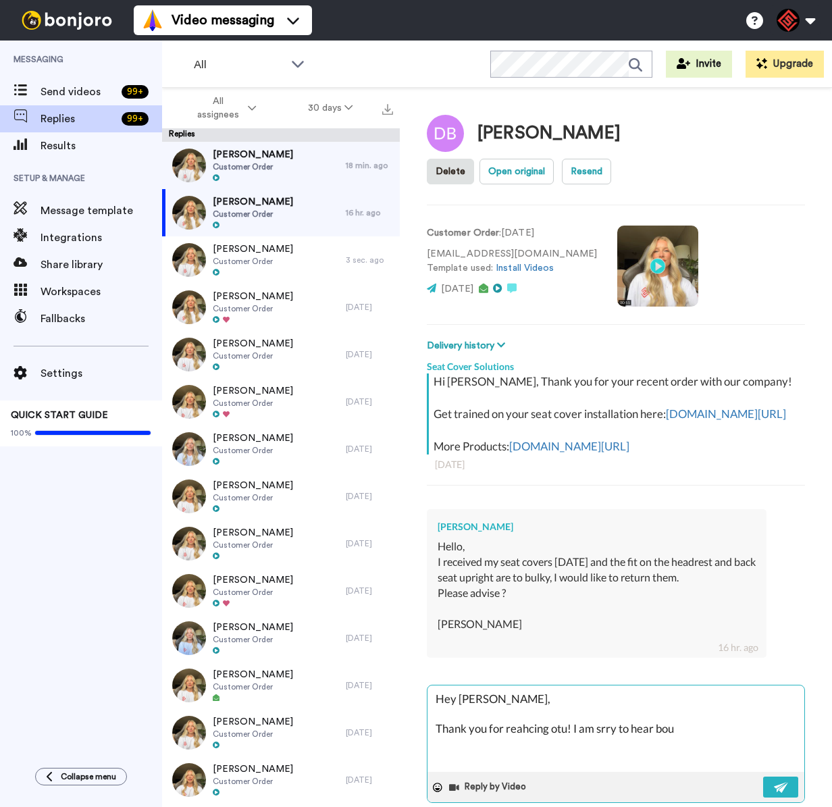
type textarea "Hey [PERSON_NAME], Thank you for reahcing otu! I am srry to hear bout"
type textarea "x"
type textarea "Hey [PERSON_NAME], Thank you for reahcing otu! I am srry to hear bout"
type textarea "x"
type textarea "Hey [PERSON_NAME], Thank you for reahcing otu! I am srry to hear bout t"
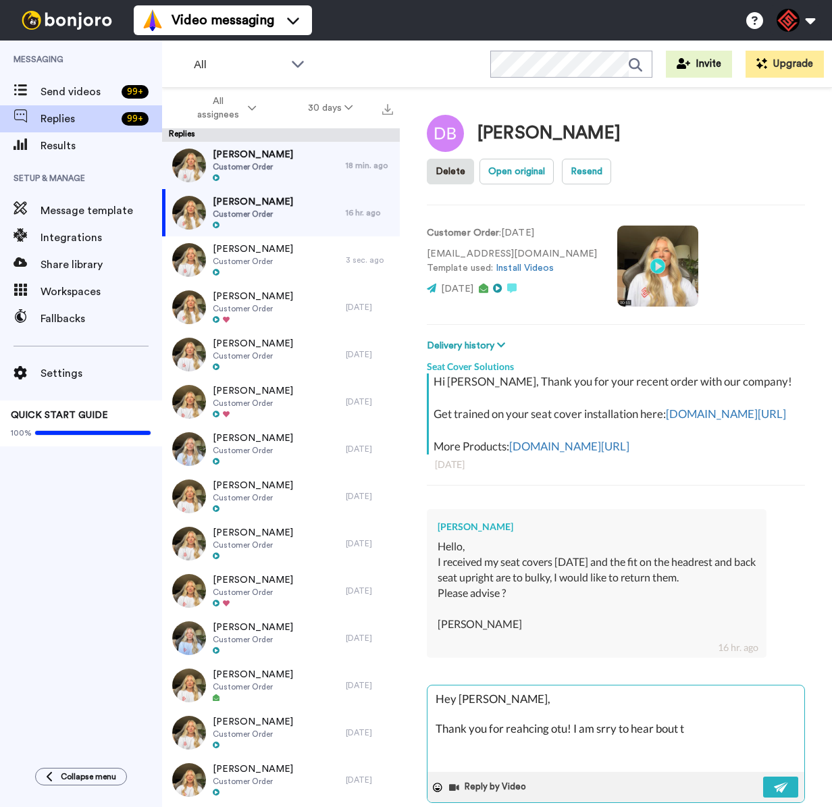
type textarea "x"
type textarea "Hey [PERSON_NAME], Thank you for reahcing otu! I am srry to hear bout th"
type textarea "x"
type textarea "Hey [PERSON_NAME], Thank you for reahcing otu! I am srry to hear bout the"
type textarea "x"
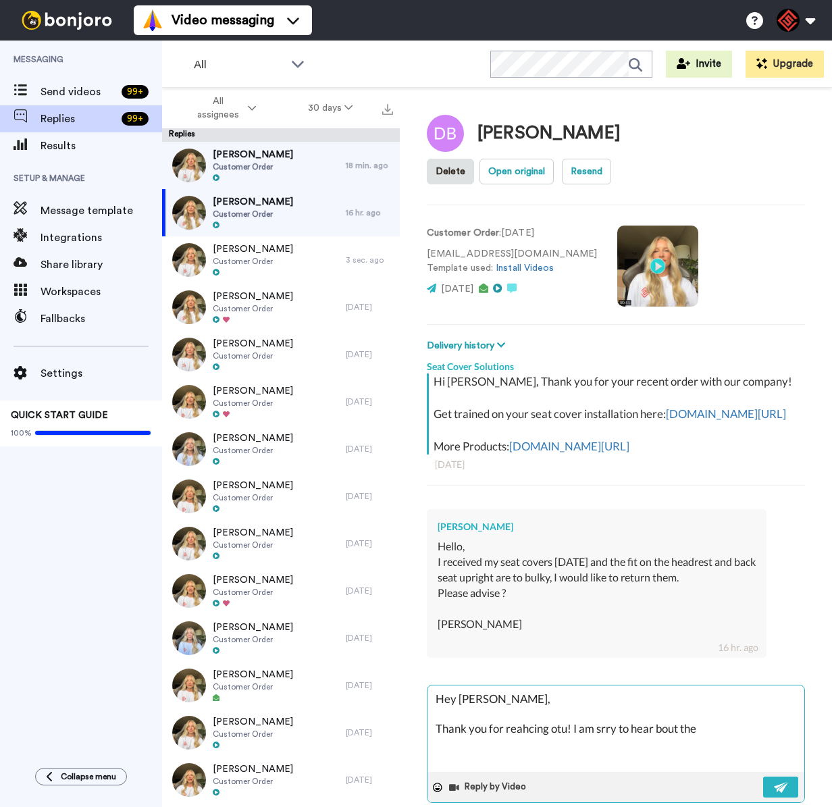
type textarea "Hey [PERSON_NAME], Thank you for reahcing otu! I am srry to hear bout thes"
type textarea "x"
type textarea "Hey [PERSON_NAME], Thank you for reahcing otu! I am srry to hear bout these"
type textarea "x"
type textarea "Hey [PERSON_NAME], Thank you for reahcing otu! I am srry to hear bout these"
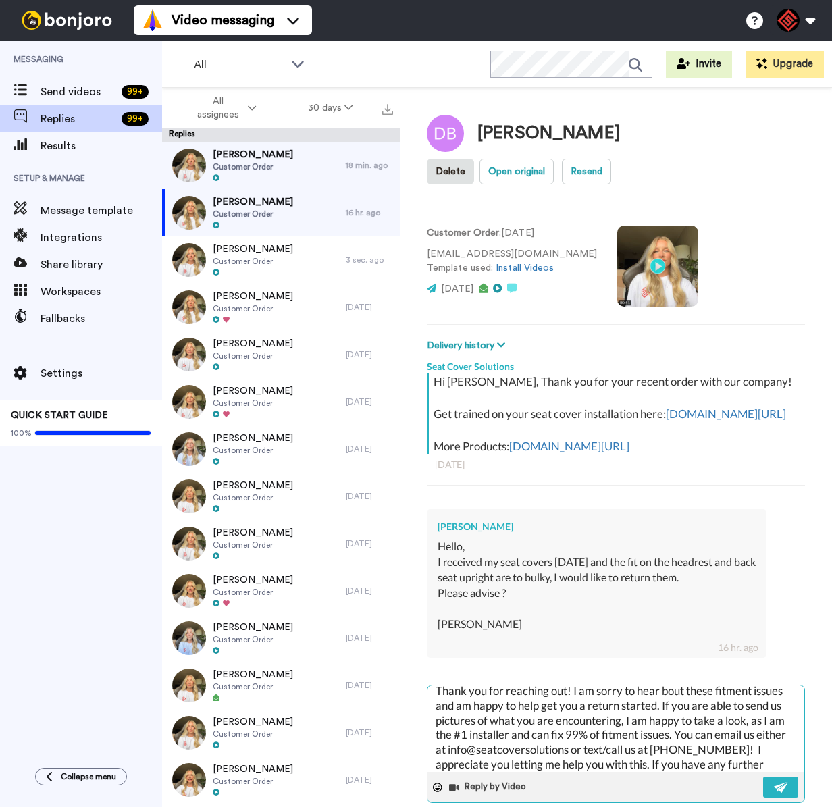
scroll to position [303, 0]
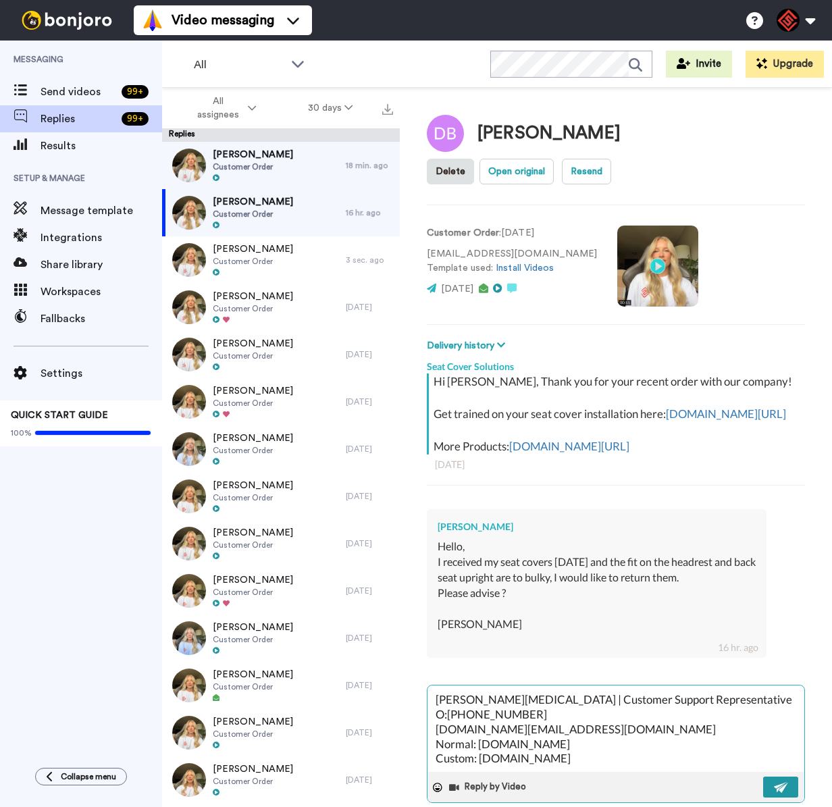
click at [763, 780] on button at bounding box center [780, 787] width 35 height 21
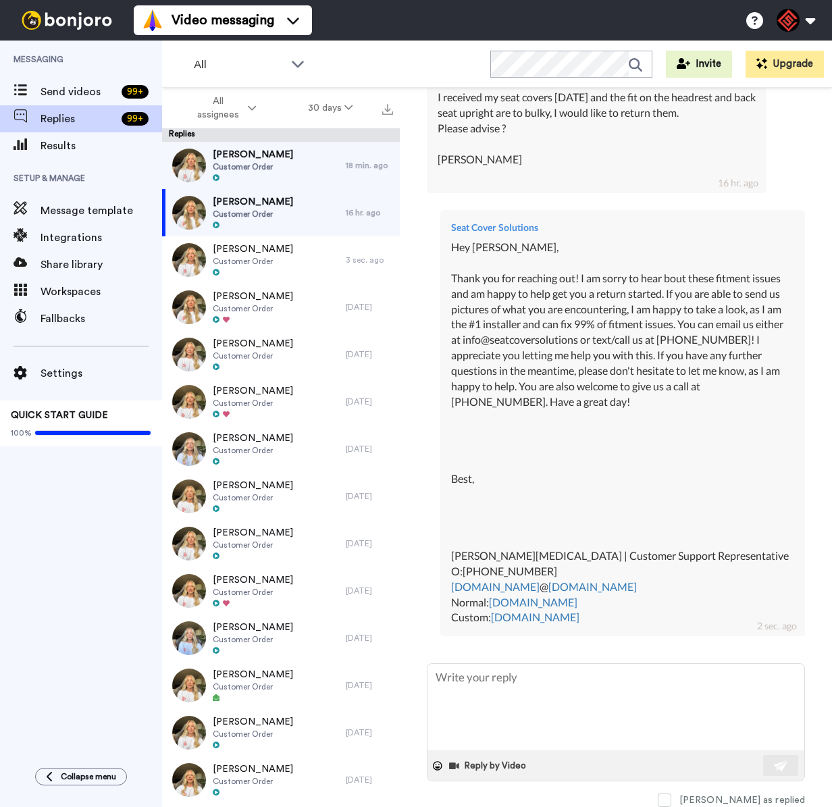
scroll to position [468, 0]
click at [250, 180] on div at bounding box center [253, 178] width 80 height 9
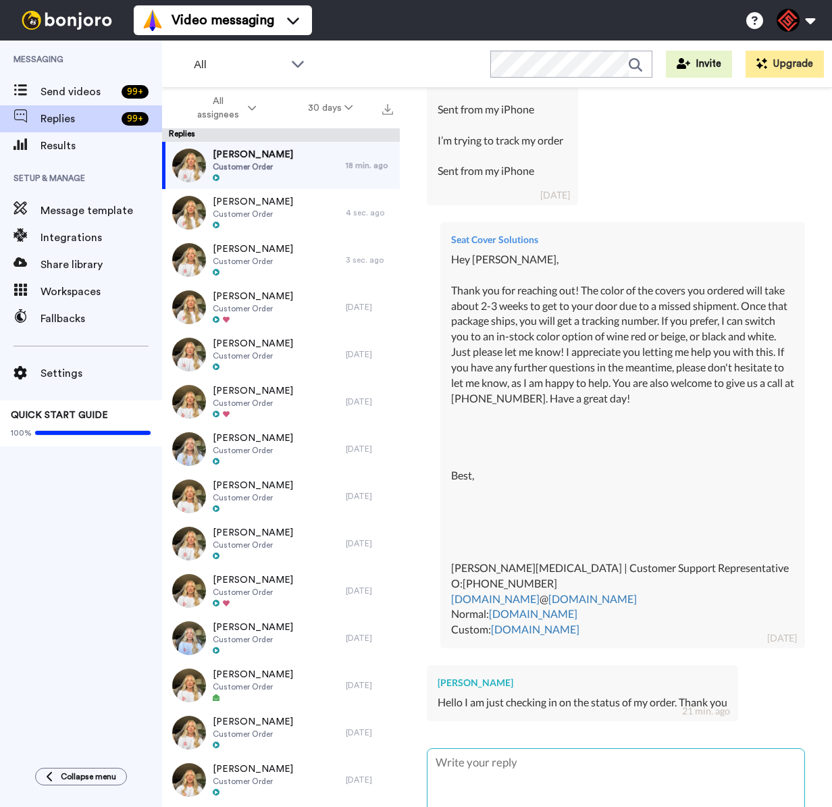
click at [544, 765] on textarea at bounding box center [616, 792] width 377 height 86
drag, startPoint x: 482, startPoint y: 678, endPoint x: 434, endPoint y: 680, distance: 48.0
click at [431, 681] on div "[PERSON_NAME] Hello I am just checking in on the status of my order. Thank you …" at bounding box center [582, 693] width 311 height 56
copy div "[PERSON_NAME]"
click at [507, 778] on textarea at bounding box center [616, 792] width 377 height 86
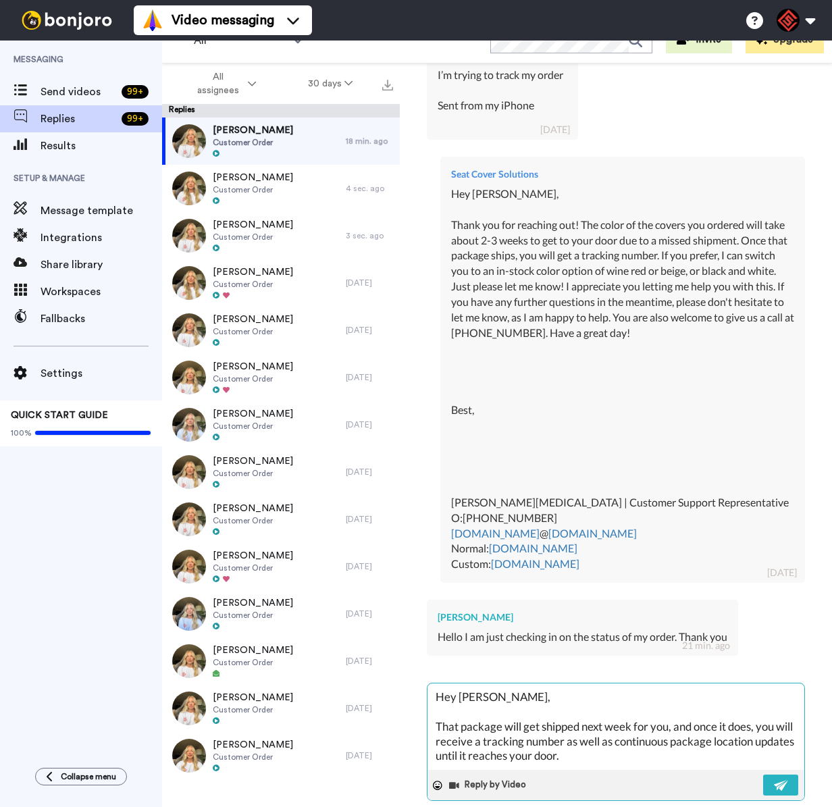
scroll to position [510, 0]
paste textarea "[PERSON_NAME]"
paste textarea "I appreciate you letting me help you with this. If you have any further questio…"
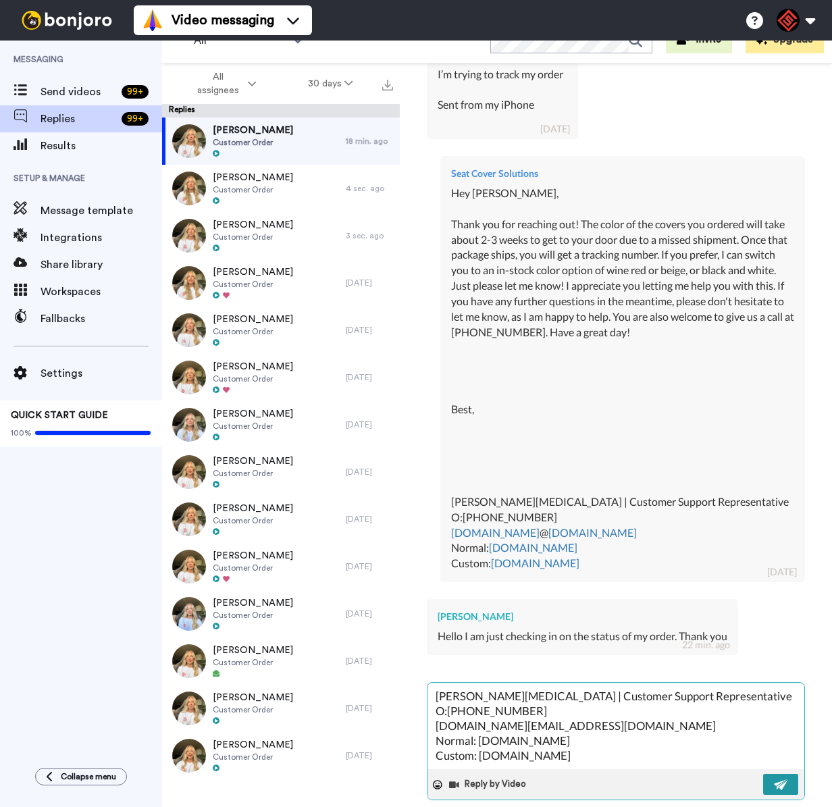
drag, startPoint x: 777, startPoint y: 780, endPoint x: 768, endPoint y: 772, distance: 12.0
click at [776, 780] on img at bounding box center [781, 785] width 15 height 11
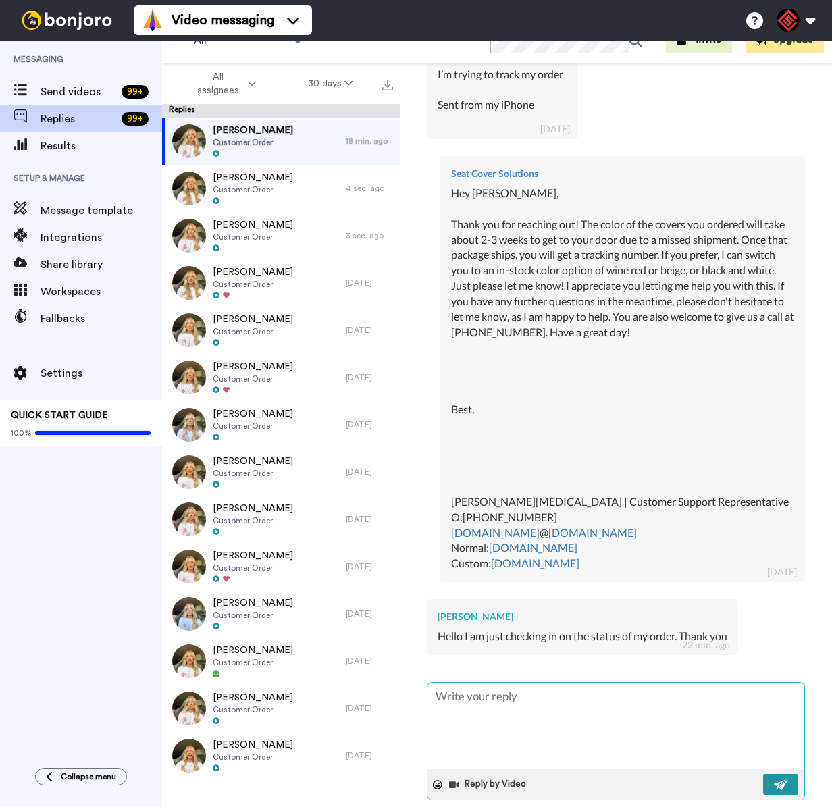
scroll to position [0, 0]
